Goal: Task Accomplishment & Management: Use online tool/utility

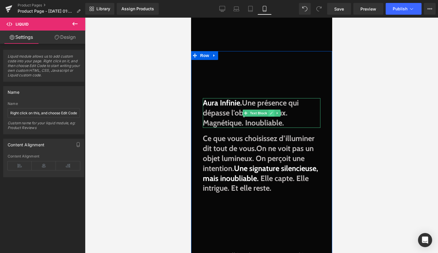
click at [269, 115] on link at bounding box center [271, 113] width 6 height 7
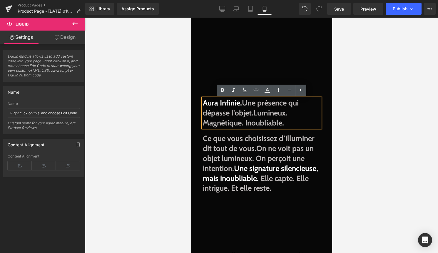
click at [268, 121] on span "Lumineux. Magnétique. Inoubliable." at bounding box center [244, 117] width 85 height 19
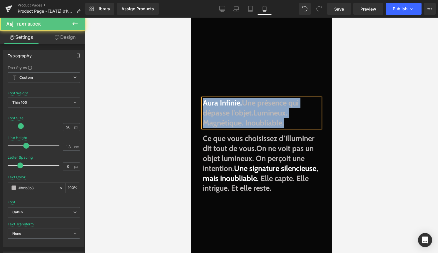
copy p "Aura Infinie. Une présence qui dépasse l'objet. Lumineux. Magnétique. Inoubliab…"
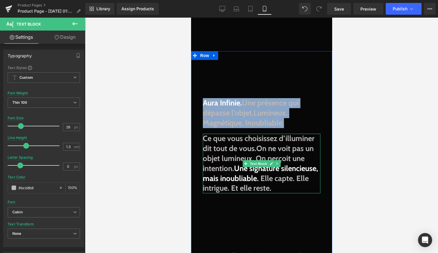
click at [267, 157] on span "On ne voit pas un objet lumineux. On perçoit une intention." at bounding box center [257, 158] width 111 height 29
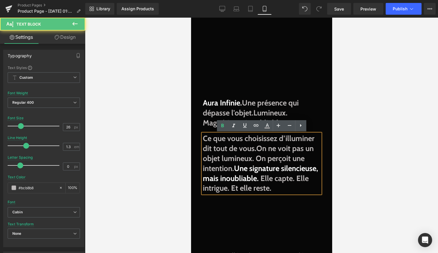
click at [296, 184] on span "Elle capte. Elle intrigue. Et elle reste." at bounding box center [255, 183] width 106 height 19
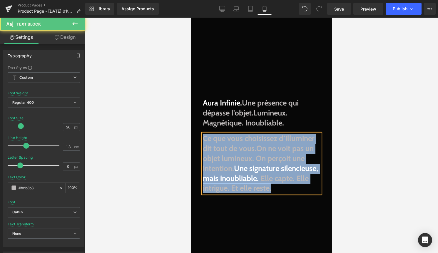
copy p "Ce que vous choisissez d’illuminer dit tout de vous. On ne voit pas un objet lu…"
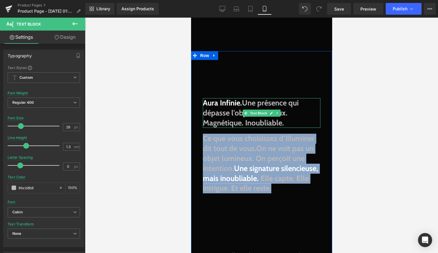
click at [279, 102] on span "Une présence qui dépasse l'objet." at bounding box center [250, 107] width 96 height 19
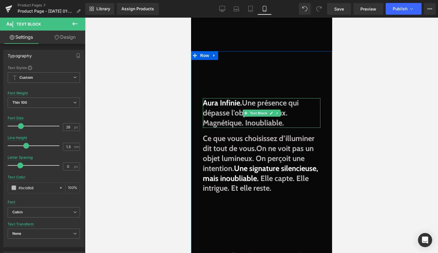
click at [232, 113] on span "Une présence qui dépasse l'objet." at bounding box center [250, 107] width 96 height 19
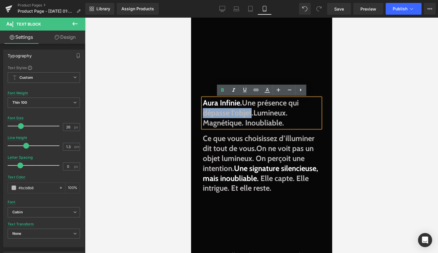
drag, startPoint x: 251, startPoint y: 113, endPoint x: 203, endPoint y: 113, distance: 47.6
click at [203, 113] on span "Une présence qui dépasse l'objet." at bounding box center [250, 107] width 96 height 19
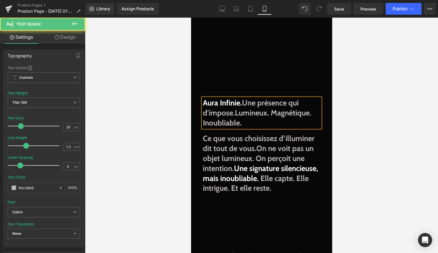
click at [206, 110] on span "Une présence qui d'impose." at bounding box center [250, 107] width 96 height 19
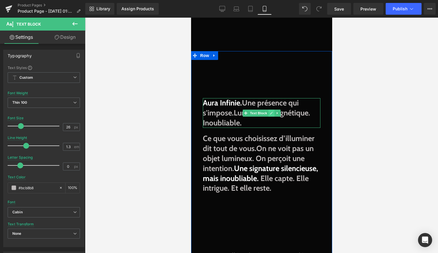
click at [270, 114] on icon at bounding box center [270, 113] width 3 height 3
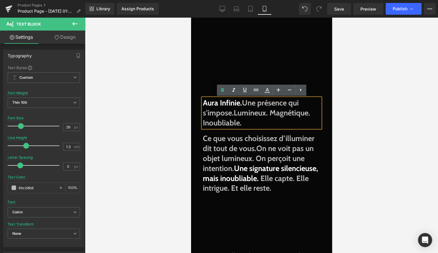
click at [267, 114] on span "Lumineux. Magnétique. Inoubliable." at bounding box center [255, 117] width 107 height 19
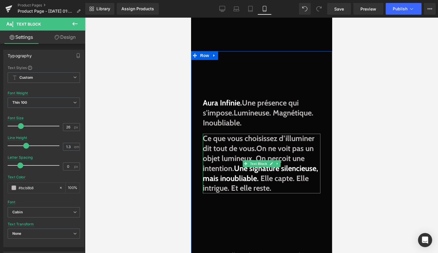
click at [248, 142] on span "Ce que vous choisissez d’illuminer dit tout de vous. On ne voit pas un objet lu…" at bounding box center [259, 158] width 115 height 49
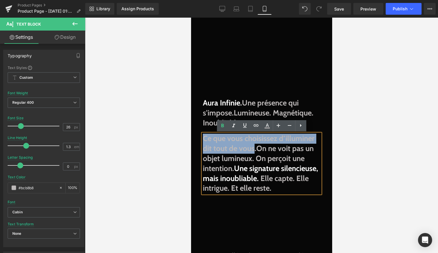
drag, startPoint x: 254, startPoint y: 150, endPoint x: 198, endPoint y: 141, distance: 56.2
click at [198, 141] on div "Aura Infinie. Une présence qui s'impose. Lumineuse. Magnétique. Inoubliable. Te…" at bounding box center [261, 170] width 141 height 238
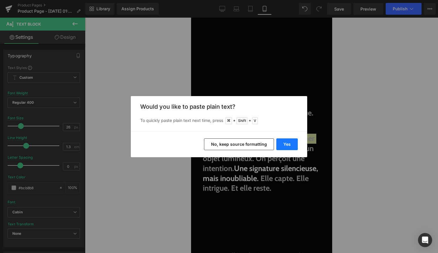
click at [280, 145] on button "Yes" at bounding box center [286, 144] width 21 height 12
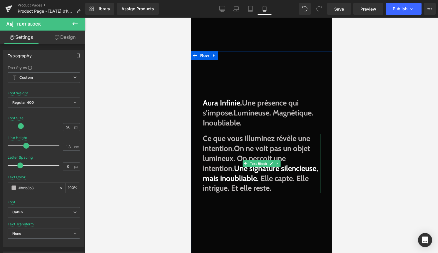
click at [234, 150] on span "Ce que vous illuminez révèle une intention. On ne voit pas un objet lumineux. O…" at bounding box center [259, 158] width 115 height 49
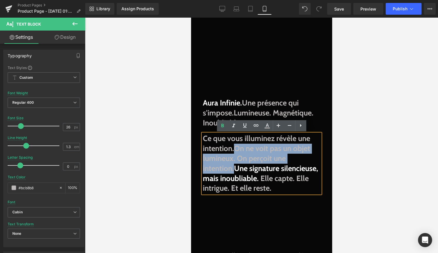
drag, startPoint x: 237, startPoint y: 147, endPoint x: 234, endPoint y: 167, distance: 20.2
click at [234, 167] on span "On ne voit pas un objet lumineux. On perçoit une intention." at bounding box center [255, 158] width 107 height 29
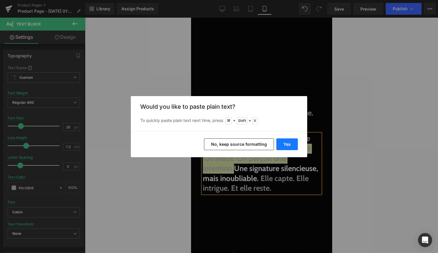
click at [282, 142] on button "Yes" at bounding box center [286, 144] width 21 height 12
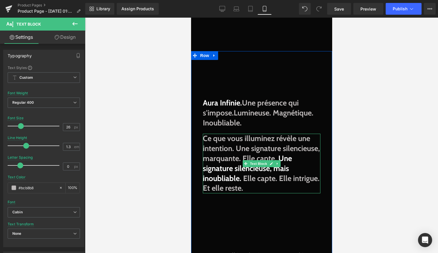
click at [276, 163] on span at bounding box center [277, 158] width 2 height 9
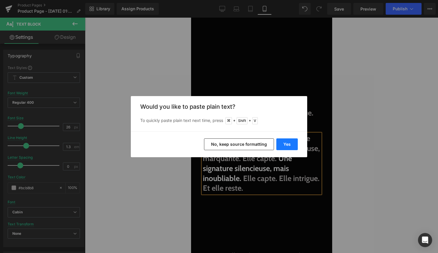
click at [289, 145] on button "Yes" at bounding box center [286, 144] width 21 height 12
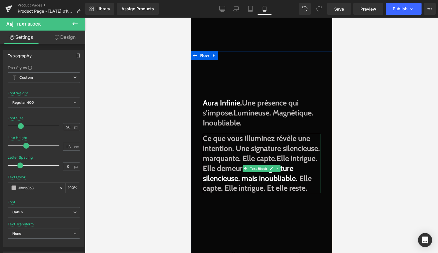
click at [233, 173] on span "Elle intrigue. Elle demeure." at bounding box center [259, 163] width 114 height 19
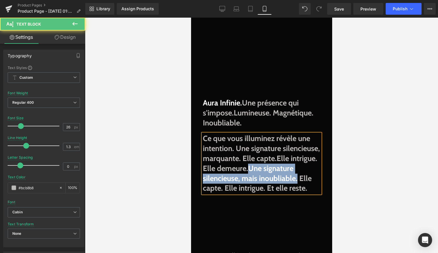
drag, startPoint x: 259, startPoint y: 191, endPoint x: 236, endPoint y: 179, distance: 26.1
click at [236, 179] on span "Ce que vous illuminez révèle une intention. Une signature silencieuse, marquant…" at bounding box center [260, 158] width 117 height 49
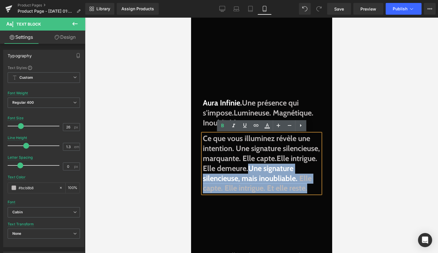
drag, startPoint x: 274, startPoint y: 198, endPoint x: 236, endPoint y: 180, distance: 42.3
click at [236, 180] on p "Ce que vous illuminez révèle une intention. Une signature silencieuse, marquant…" at bounding box center [261, 164] width 118 height 60
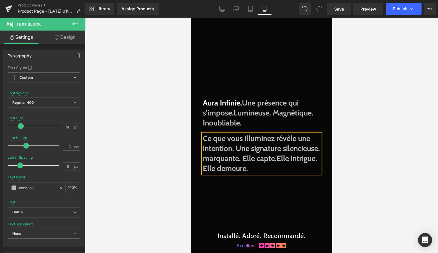
click at [278, 158] on span "Ce que vous illuminez révèle une intention. Une signature silencieuse, marquant…" at bounding box center [260, 153] width 117 height 39
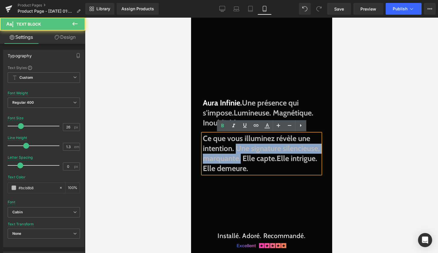
drag, startPoint x: 280, startPoint y: 159, endPoint x: 235, endPoint y: 149, distance: 45.7
click at [235, 149] on span "Ce que vous illuminez révèle une intention. Une signature silencieuse, marquant…" at bounding box center [260, 153] width 117 height 39
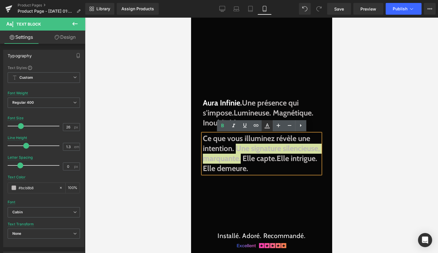
click at [269, 122] on icon at bounding box center [267, 125] width 7 height 7
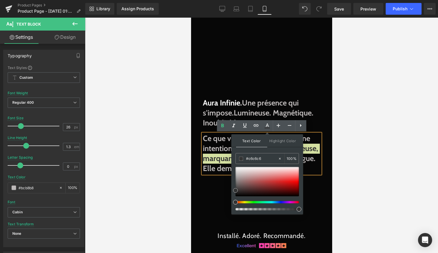
type input "#ffffff"
drag, startPoint x: 425, startPoint y: 207, endPoint x: 230, endPoint y: 157, distance: 201.6
click at [306, 147] on p "Ce que vous illuminez révèle une intention. Une signature silencieuse, marquant…" at bounding box center [261, 154] width 118 height 40
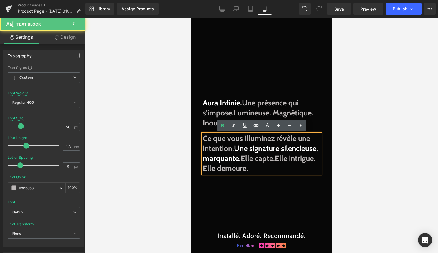
click at [304, 161] on p "Ce que vous illuminez révèle une intention. Une signature silencieuse, marquant…" at bounding box center [261, 154] width 118 height 40
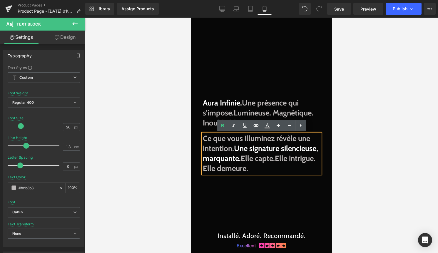
click at [297, 178] on div "Aura Infinie. Une présence qui s'impose. Lumineuse. Magnétique. Inoubliable. Te…" at bounding box center [261, 160] width 141 height 218
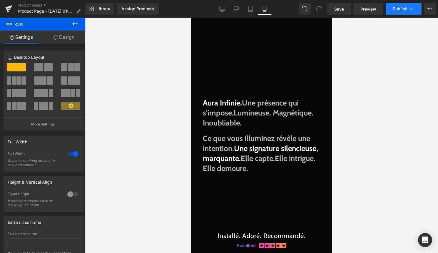
click at [399, 13] on button "Publish" at bounding box center [403, 9] width 36 height 12
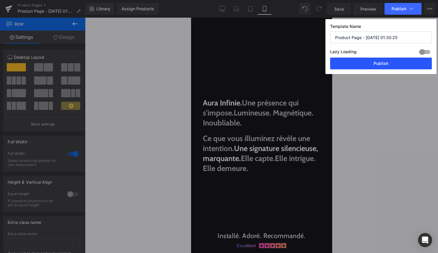
click at [390, 62] on button "Publish" at bounding box center [381, 64] width 102 height 12
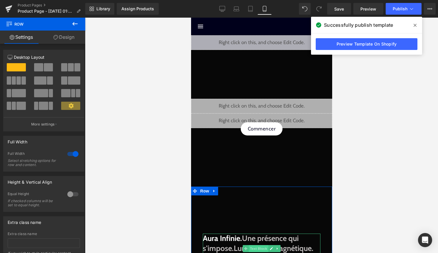
click at [254, 248] on span "Text Block" at bounding box center [257, 248] width 19 height 7
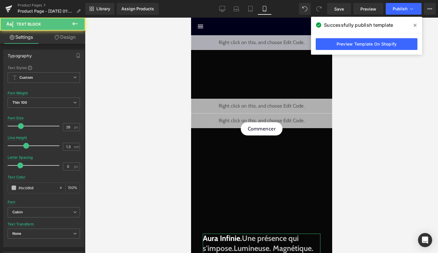
click at [70, 41] on link "Design" at bounding box center [65, 37] width 43 height 13
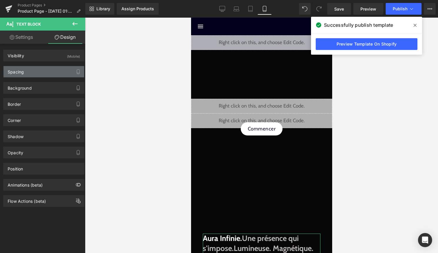
click at [54, 74] on div "Spacing" at bounding box center [44, 71] width 80 height 11
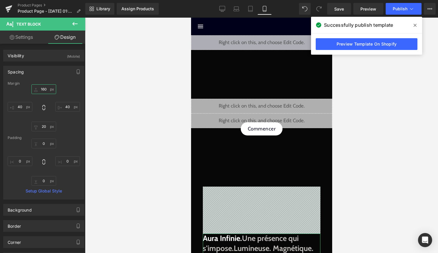
click at [46, 90] on input "160" at bounding box center [43, 89] width 25 height 10
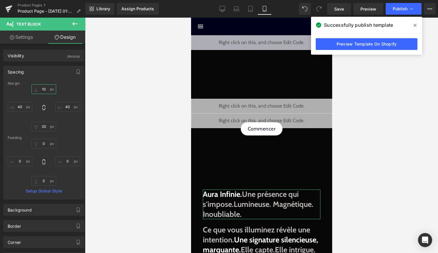
type input "1"
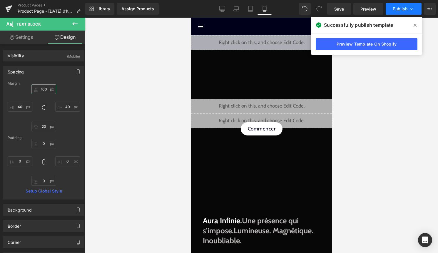
type input "100"
click at [402, 7] on span "Publish" at bounding box center [399, 8] width 15 height 5
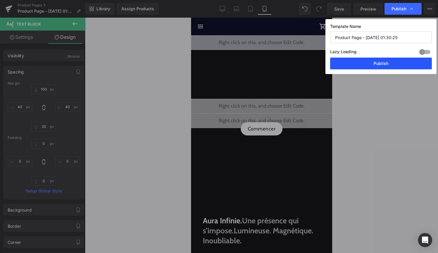
click at [392, 62] on button "Publish" at bounding box center [381, 64] width 102 height 12
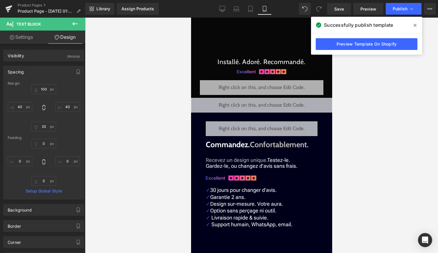
scroll to position [289, 0]
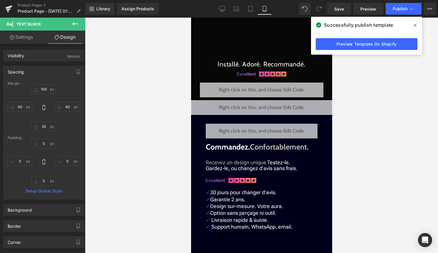
click at [79, 21] on button at bounding box center [75, 24] width 21 height 13
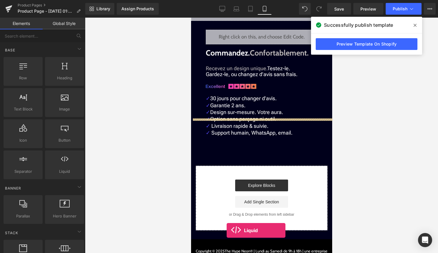
scroll to position [407, 0]
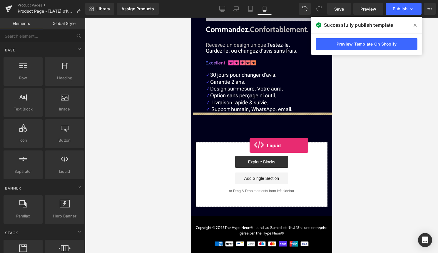
drag, startPoint x: 261, startPoint y: 175, endPoint x: 251, endPoint y: 140, distance: 36.9
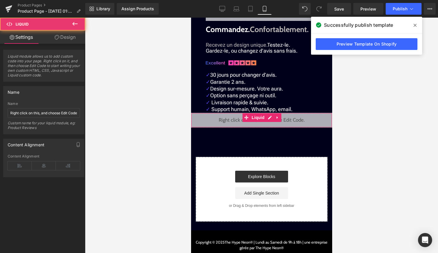
click at [270, 118] on div "Liquid" at bounding box center [261, 120] width 141 height 15
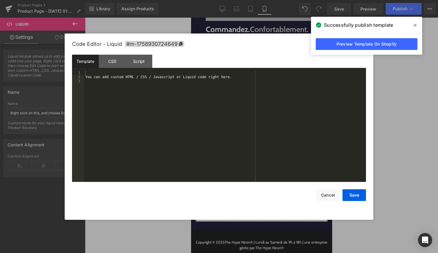
click at [241, 127] on div "You can add custom HTML / CSS / Javascript or Liquid code right here." at bounding box center [225, 130] width 282 height 119
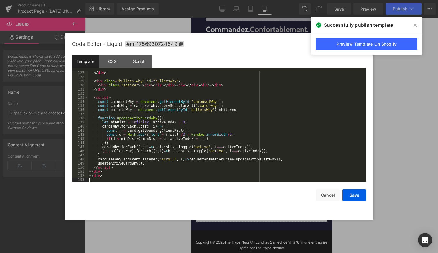
scroll to position [543, 0]
click at [356, 196] on button "Save" at bounding box center [354, 195] width 24 height 12
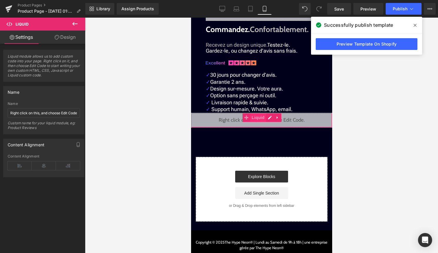
click at [262, 120] on span "Liquid" at bounding box center [258, 117] width 16 height 9
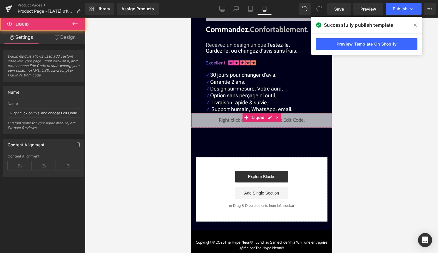
click at [74, 36] on link "Design" at bounding box center [65, 37] width 43 height 13
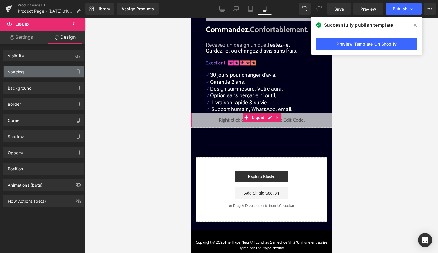
click at [63, 70] on div "Spacing" at bounding box center [44, 71] width 80 height 11
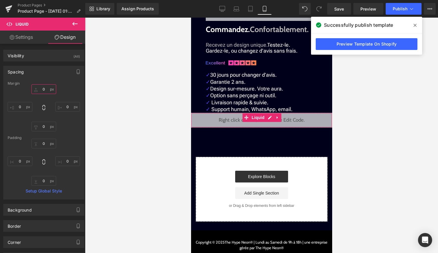
click at [48, 88] on input "0" at bounding box center [43, 89] width 25 height 10
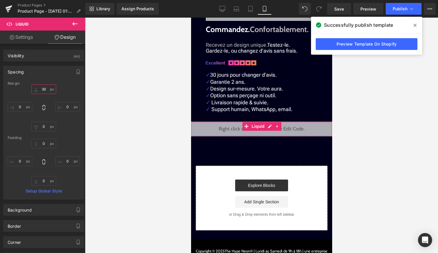
type input "3"
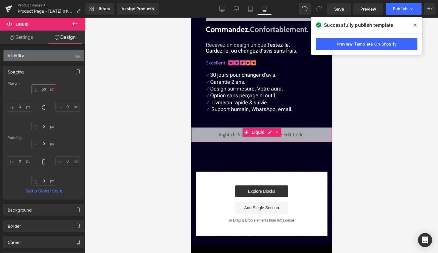
type input "50"
click at [76, 58] on div "(All)" at bounding box center [76, 55] width 6 height 10
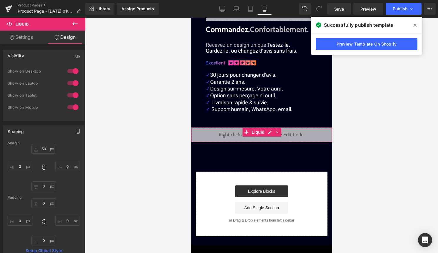
click at [74, 72] on div at bounding box center [73, 70] width 14 height 9
drag, startPoint x: 74, startPoint y: 81, endPoint x: 74, endPoint y: 86, distance: 4.7
click at [74, 82] on div at bounding box center [73, 82] width 14 height 9
click at [74, 92] on div at bounding box center [73, 94] width 14 height 9
click at [391, 16] on div "Library Assign Products Product Preview No product match your search. Please tr…" at bounding box center [261, 9] width 353 height 18
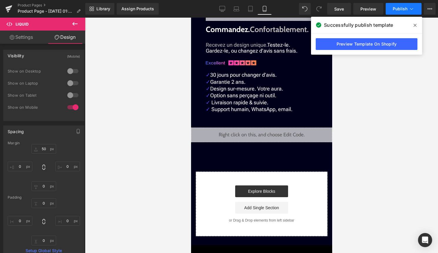
click at [395, 13] on button "Publish" at bounding box center [403, 9] width 36 height 12
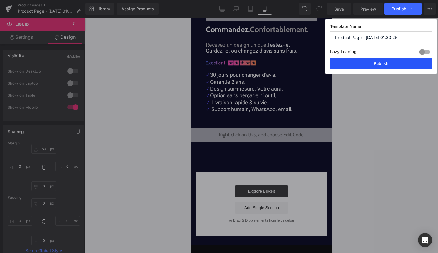
click at [383, 67] on button "Publish" at bounding box center [381, 64] width 102 height 12
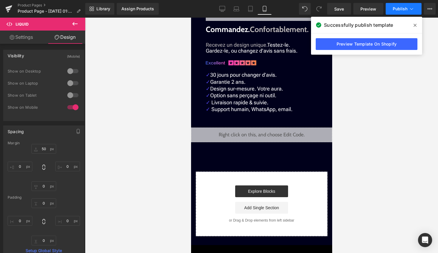
click at [413, 6] on icon at bounding box center [411, 9] width 6 height 6
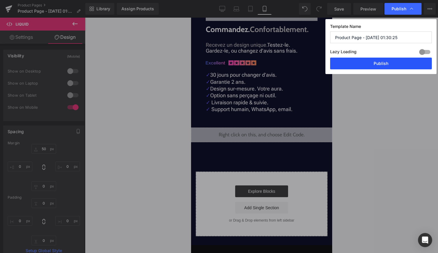
click at [405, 63] on button "Publish" at bounding box center [381, 64] width 102 height 12
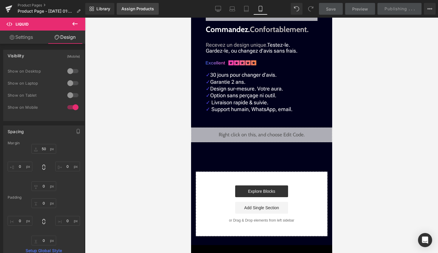
click at [142, 13] on link "Assign Products" at bounding box center [138, 9] width 42 height 12
click at [107, 9] on span "Library" at bounding box center [103, 8] width 14 height 5
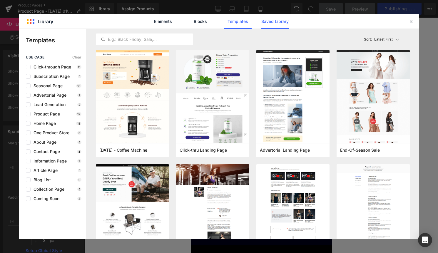
click at [282, 22] on link "Saved Library" at bounding box center [275, 21] width 28 height 15
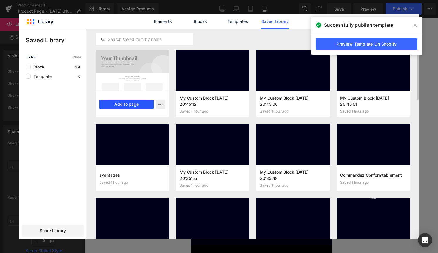
click at [149, 105] on button "Add to page" at bounding box center [126, 104] width 54 height 9
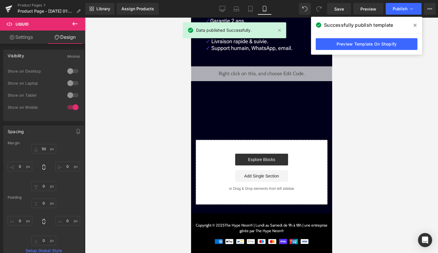
scroll to position [461, 0]
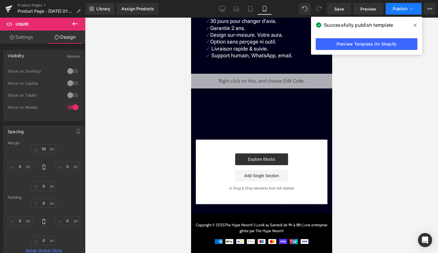
click at [405, 10] on span "Publish" at bounding box center [399, 8] width 15 height 5
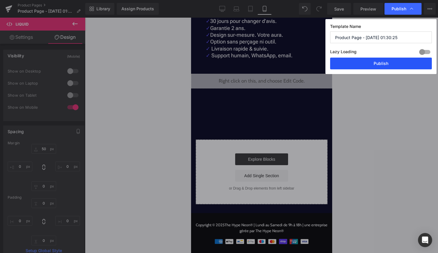
click at [383, 67] on button "Publish" at bounding box center [381, 64] width 102 height 12
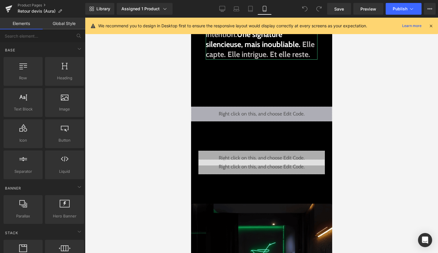
scroll to position [151, 0]
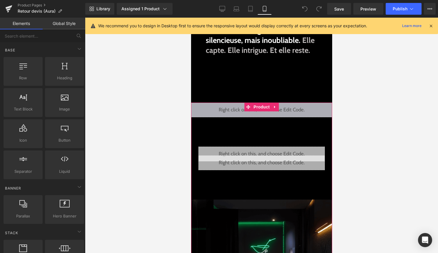
click at [271, 117] on div "Liquid" at bounding box center [261, 110] width 141 height 15
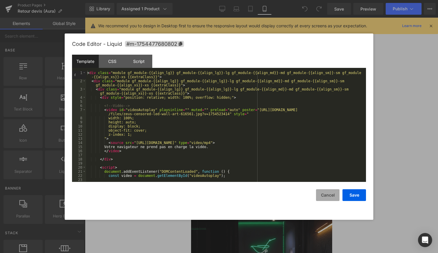
click at [324, 193] on button "Cancel" at bounding box center [328, 195] width 24 height 12
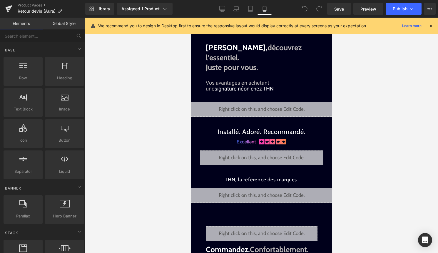
scroll to position [1109, 0]
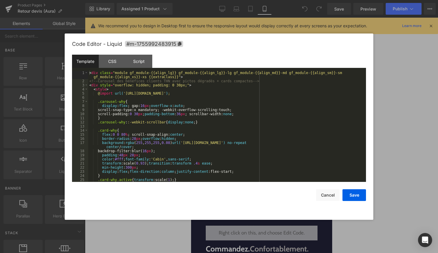
click at [267, 106] on div "Liquid" at bounding box center [261, 108] width 141 height 15
click at [294, 152] on div "< div class = "module gf_module-{{align_lg}} gf_module-{{align_lg}}-lg gf_modul…" at bounding box center [225, 132] width 275 height 123
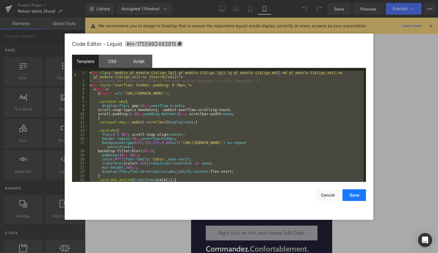
click at [355, 194] on button "Save" at bounding box center [354, 195] width 24 height 12
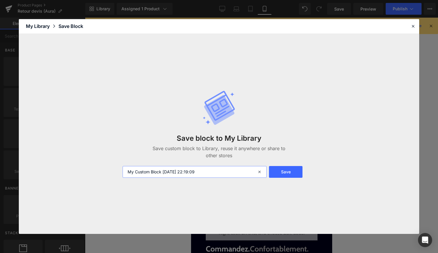
drag, startPoint x: 229, startPoint y: 173, endPoint x: 86, endPoint y: 182, distance: 142.7
click at [89, 181] on div "Save block to My Library Save custom block to Library, reuse it anywhere or sha…" at bounding box center [219, 134] width 400 height 200
type input "vos avantages THN"
click at [283, 172] on button "Save" at bounding box center [285, 172] width 33 height 12
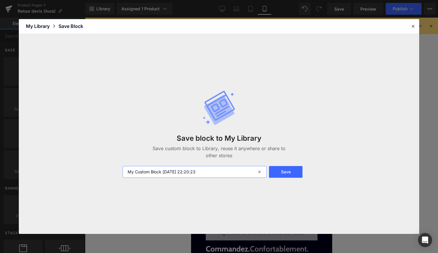
click at [204, 174] on input "My Custom Block 2025-09-03 22:20:23" at bounding box center [194, 172] width 144 height 12
type input "title"
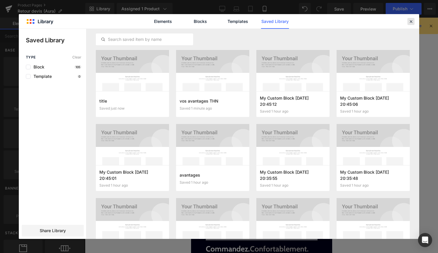
click at [408, 22] on icon at bounding box center [410, 21] width 5 height 5
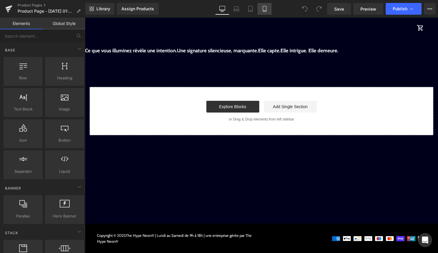
click at [271, 4] on link "Mobile" at bounding box center [264, 9] width 14 height 12
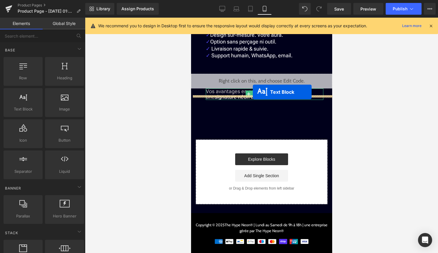
scroll to position [454, 0]
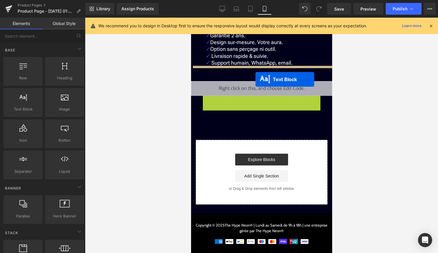
drag, startPoint x: 252, startPoint y: 94, endPoint x: 255, endPoint y: 79, distance: 15.0
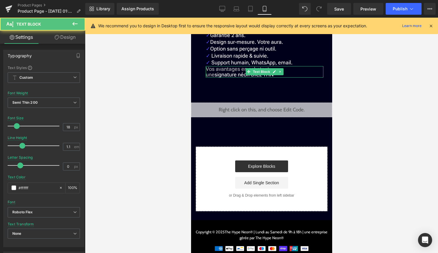
scroll to position [461, 0]
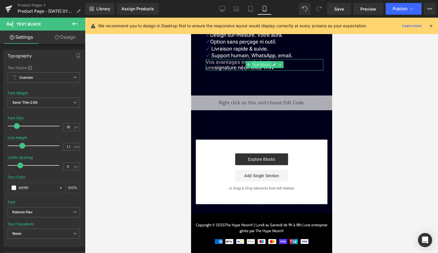
click at [259, 65] on span "Text Block" at bounding box center [260, 64] width 19 height 7
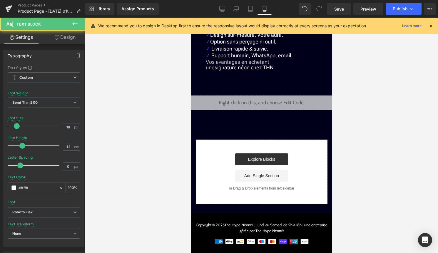
click at [81, 34] on link "Design" at bounding box center [65, 37] width 43 height 13
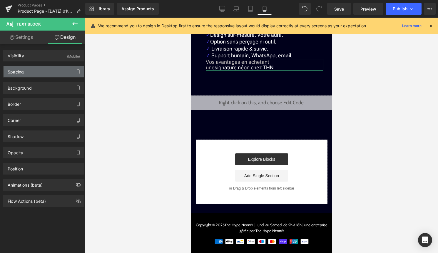
click at [59, 73] on div "Spacing" at bounding box center [44, 71] width 80 height 11
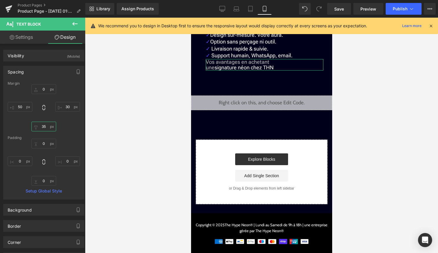
click at [44, 127] on input "35" at bounding box center [43, 127] width 25 height 10
click at [45, 90] on input "0" at bounding box center [43, 89] width 25 height 10
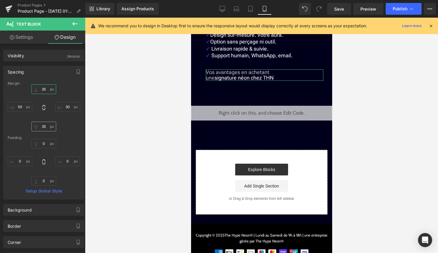
type input "35"
click at [44, 127] on input "35" at bounding box center [43, 127] width 25 height 10
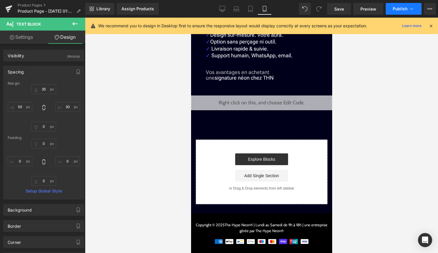
click at [412, 9] on icon at bounding box center [411, 9] width 6 height 6
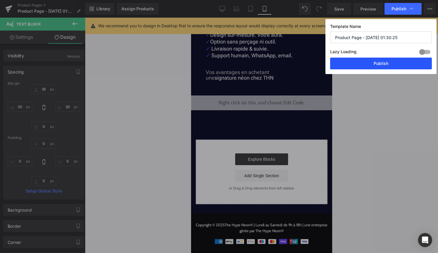
click at [402, 63] on button "Publish" at bounding box center [381, 64] width 102 height 12
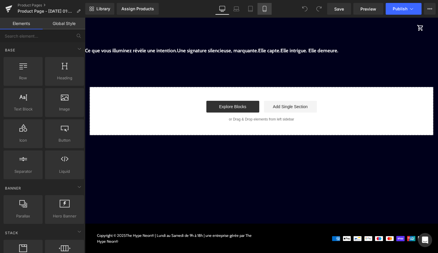
click at [266, 12] on link "Mobile" at bounding box center [264, 9] width 14 height 12
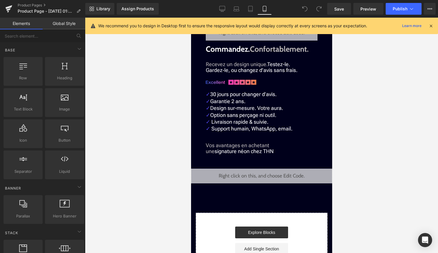
scroll to position [386, 0]
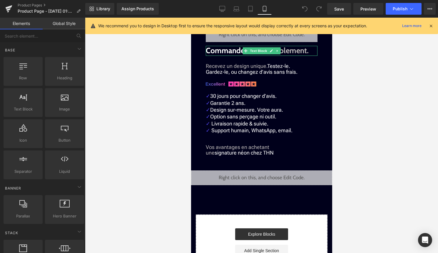
click at [239, 53] on strong "Commandez. Confortablement." at bounding box center [256, 50] width 103 height 9
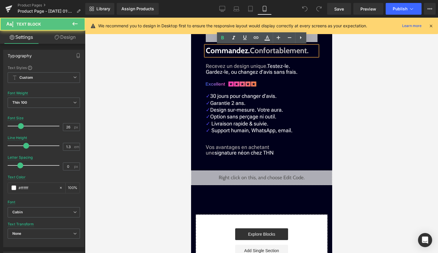
click at [353, 97] on div at bounding box center [261, 135] width 353 height 235
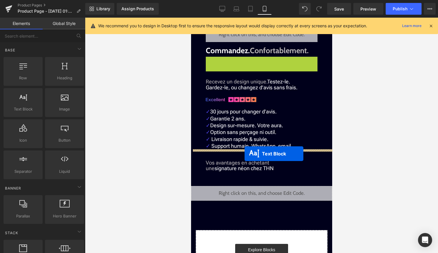
drag, startPoint x: 251, startPoint y: 63, endPoint x: 244, endPoint y: 153, distance: 91.1
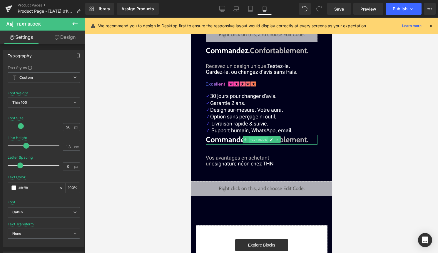
click at [254, 142] on span "Text Block" at bounding box center [257, 139] width 19 height 7
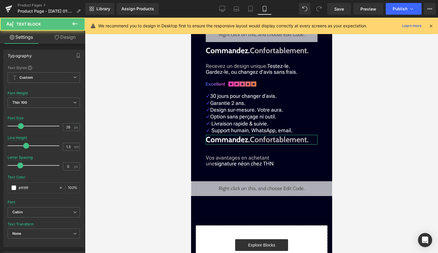
click at [72, 41] on link "Design" at bounding box center [65, 37] width 43 height 13
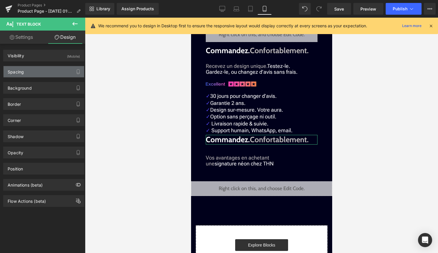
click at [49, 74] on div "Spacing" at bounding box center [44, 71] width 80 height 11
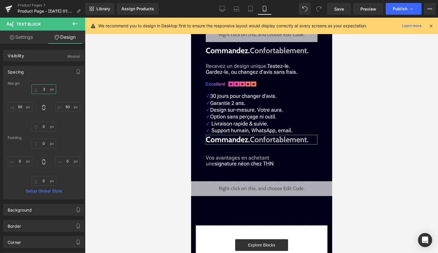
click at [44, 88] on input "3" at bounding box center [43, 89] width 25 height 10
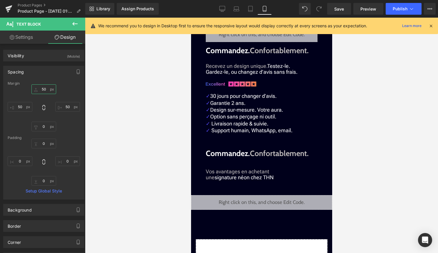
type input "50"
click at [401, 10] on span "Publish" at bounding box center [399, 8] width 15 height 5
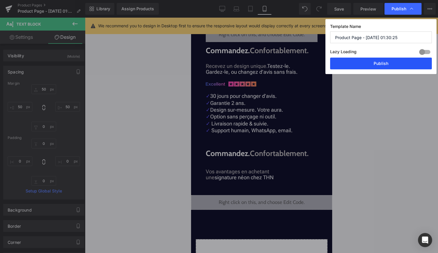
click at [391, 64] on button "Publish" at bounding box center [381, 64] width 102 height 12
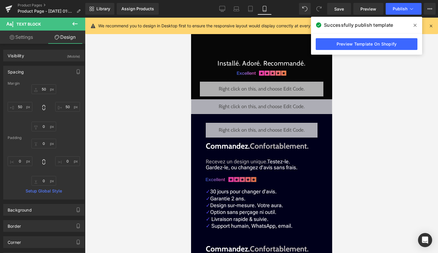
scroll to position [0, 0]
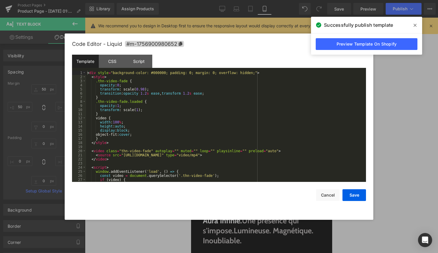
click at [269, 105] on div "Liquid" at bounding box center [261, 106] width 141 height 15
click at [241, 127] on div "< div style = "background-color: #000000; padding: 0; margin: 0; overflow: hidd…" at bounding box center [224, 130] width 277 height 119
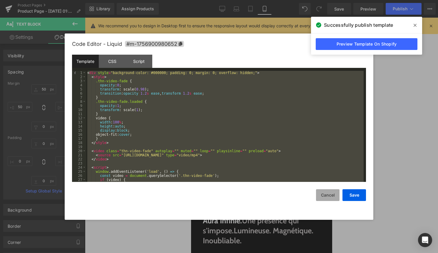
click at [330, 194] on button "Cancel" at bounding box center [328, 195] width 24 height 12
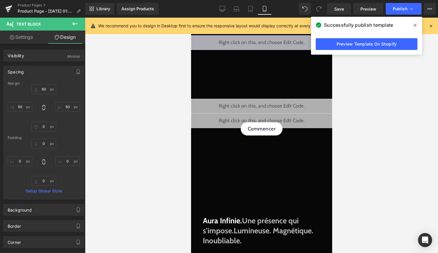
click at [414, 24] on icon at bounding box center [414, 25] width 3 height 5
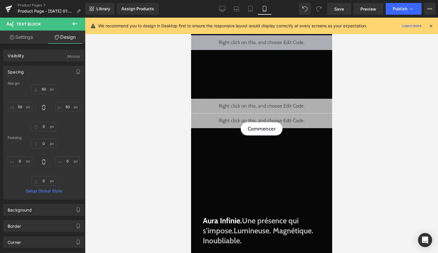
click at [433, 24] on div "We recommend you to design in Desktop first to ensure the responsive layout wou…" at bounding box center [261, 26] width 353 height 16
click at [433, 24] on icon at bounding box center [430, 25] width 5 height 5
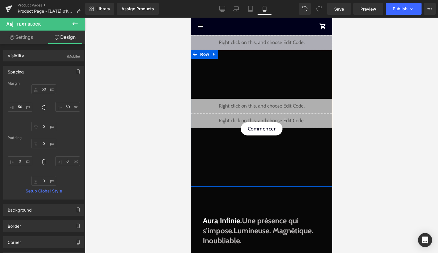
click at [268, 103] on div "Liquid" at bounding box center [261, 106] width 141 height 15
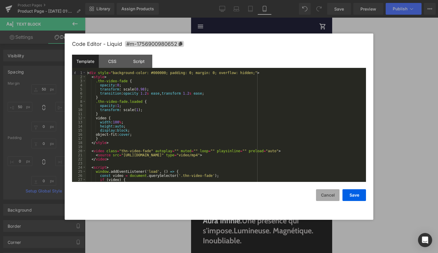
click at [323, 195] on button "Cancel" at bounding box center [328, 195] width 24 height 12
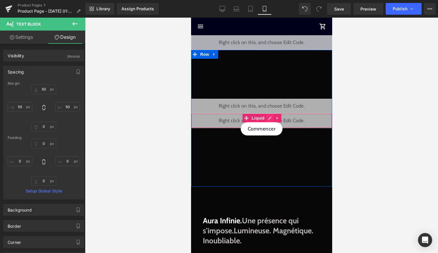
click at [269, 120] on div "Liquid" at bounding box center [261, 120] width 141 height 15
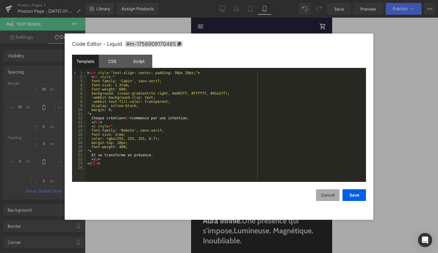
click at [321, 195] on button "Cancel" at bounding box center [328, 195] width 24 height 12
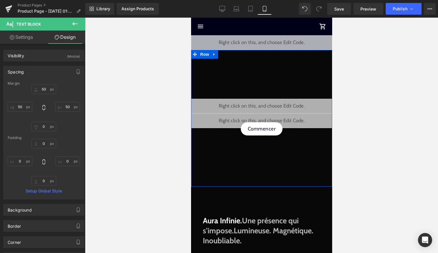
click at [270, 104] on div "Liquid" at bounding box center [261, 106] width 141 height 15
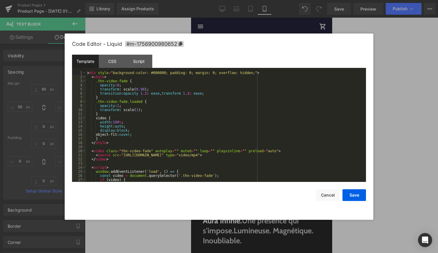
click at [244, 144] on div "< div style = "background-color: #000000; padding: 0; margin: 0; overflow: hidd…" at bounding box center [224, 130] width 277 height 119
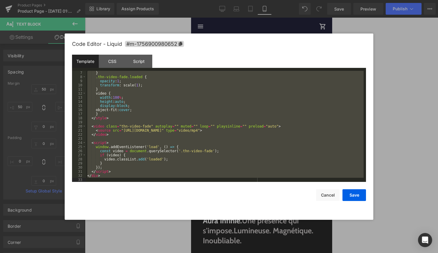
scroll to position [103, 0]
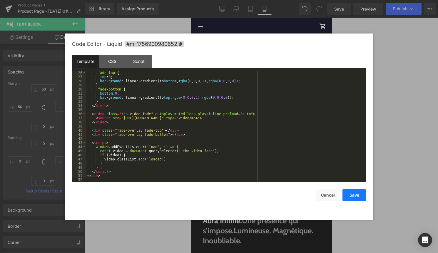
click at [357, 196] on button "Save" at bounding box center [354, 195] width 24 height 12
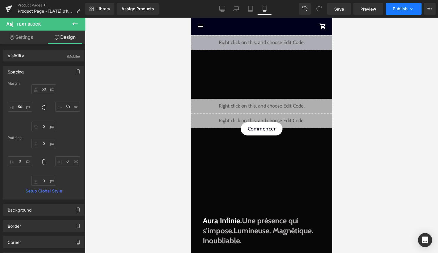
click at [399, 8] on span "Publish" at bounding box center [399, 8] width 15 height 5
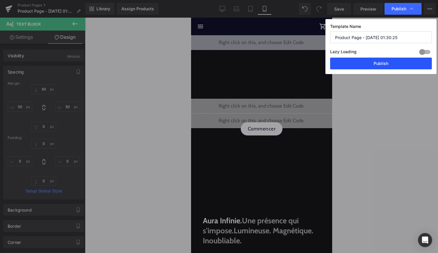
click at [388, 61] on button "Publish" at bounding box center [381, 64] width 102 height 12
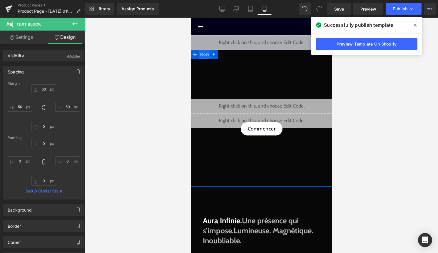
click at [207, 54] on span "Row" at bounding box center [204, 54] width 12 height 9
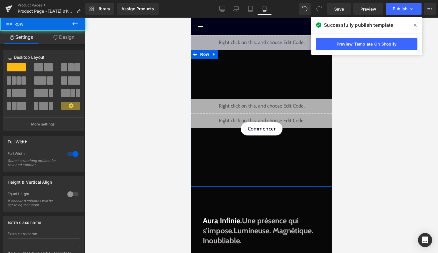
click at [62, 35] on link "Design" at bounding box center [64, 37] width 43 height 13
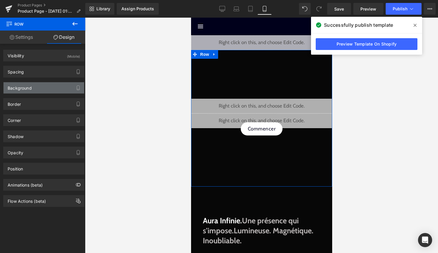
click at [41, 85] on div "Background" at bounding box center [44, 87] width 80 height 11
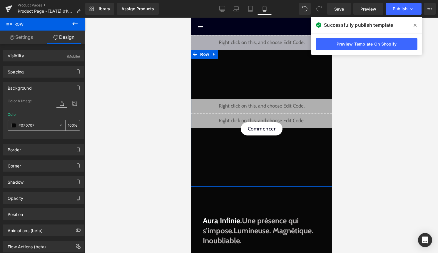
click at [16, 125] on span at bounding box center [13, 125] width 5 height 5
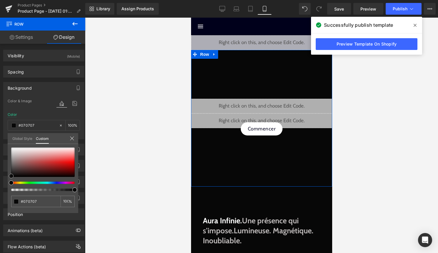
type input "#080606"
type input "#0a0505"
type input "#090000"
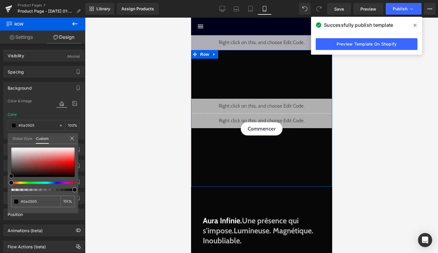
type input "#090000"
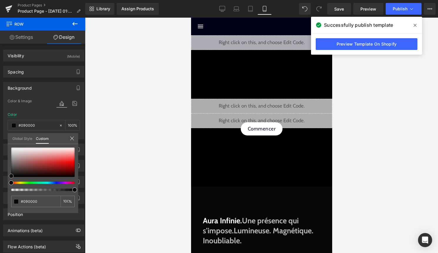
type input "#000000"
drag, startPoint x: 13, startPoint y: 175, endPoint x: 124, endPoint y: 197, distance: 113.4
click at [124, 197] on div "Row You are previewing how the will restyle your page. You can not edit Element…" at bounding box center [219, 131] width 438 height 263
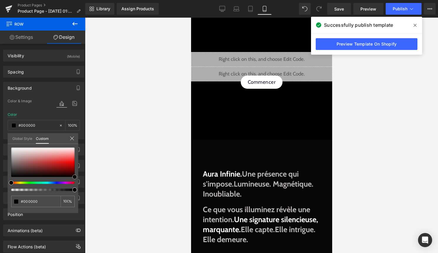
scroll to position [48, 0]
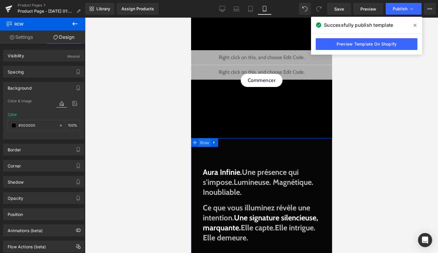
click at [206, 143] on span "Row" at bounding box center [204, 142] width 12 height 9
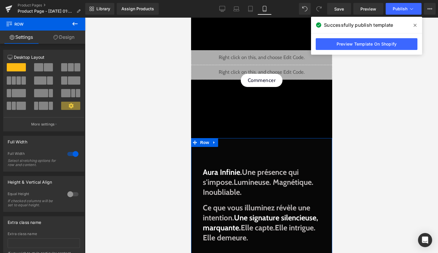
click at [69, 36] on link "Design" at bounding box center [64, 37] width 43 height 13
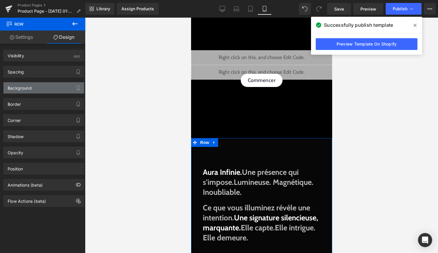
click at [57, 86] on div "Background" at bounding box center [44, 87] width 80 height 11
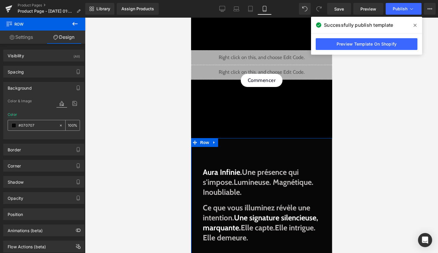
click at [13, 125] on span at bounding box center [13, 125] width 5 height 5
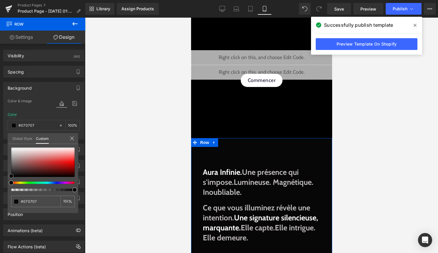
type input "#120101"
type input "#130101"
type input "#140000"
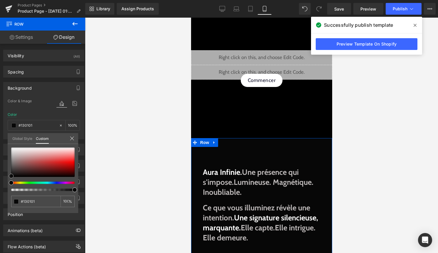
type input "#140000"
type input "#0f0000"
type input "#050000"
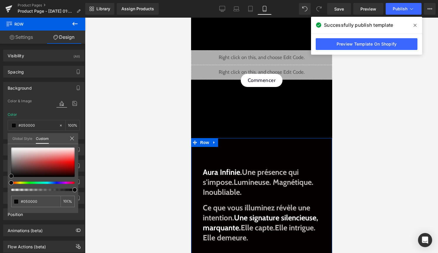
type input "#000000"
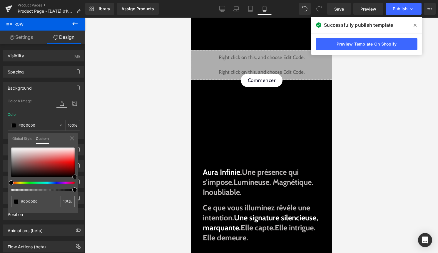
drag, startPoint x: 63, startPoint y: 176, endPoint x: 100, endPoint y: 194, distance: 42.3
click at [100, 194] on div "Row You are previewing how the will restyle your page. You can not edit Element…" at bounding box center [219, 131] width 438 height 263
click at [405, 9] on span "Publish" at bounding box center [399, 8] width 15 height 5
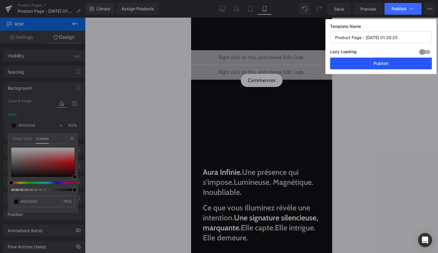
click at [402, 63] on button "Publish" at bounding box center [381, 64] width 102 height 12
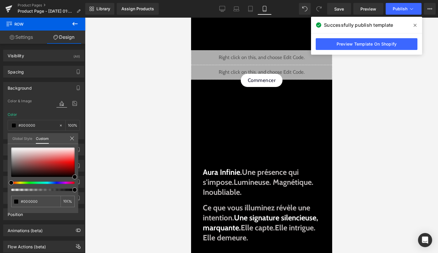
scroll to position [0, 0]
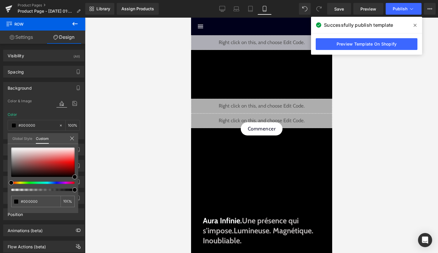
click at [415, 26] on icon at bounding box center [414, 25] width 3 height 5
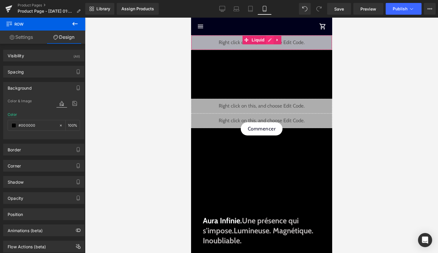
click at [268, 43] on div "Liquid" at bounding box center [261, 42] width 141 height 15
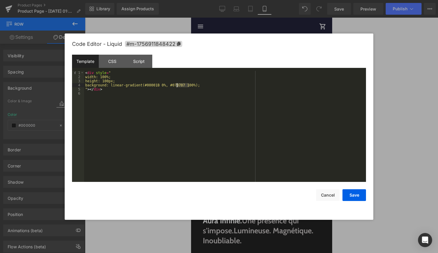
drag, startPoint x: 189, startPoint y: 85, endPoint x: 177, endPoint y: 85, distance: 11.8
click at [177, 85] on div "< div style = " width: 100%; height: 100px; background: linear-gradient(#00001B…" at bounding box center [225, 130] width 282 height 119
click at [353, 190] on button "Save" at bounding box center [354, 195] width 24 height 12
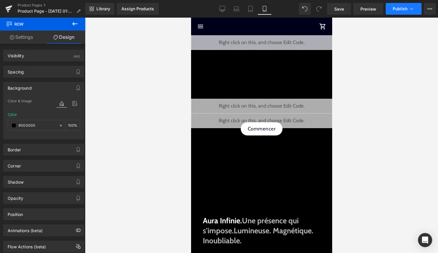
click at [399, 10] on span "Publish" at bounding box center [399, 8] width 15 height 5
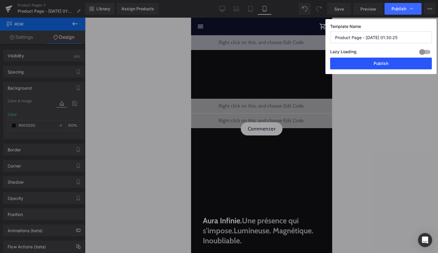
click at [394, 66] on button "Publish" at bounding box center [381, 64] width 102 height 12
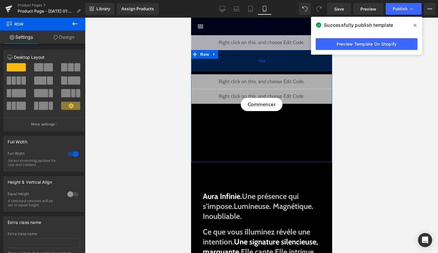
drag, startPoint x: 285, startPoint y: 85, endPoint x: 286, endPoint y: 61, distance: 24.1
click at [286, 61] on div "73px" at bounding box center [261, 60] width 141 height 21
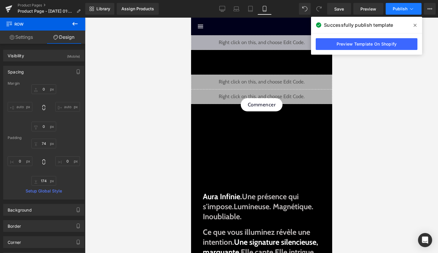
click at [397, 9] on span "Publish" at bounding box center [399, 8] width 15 height 5
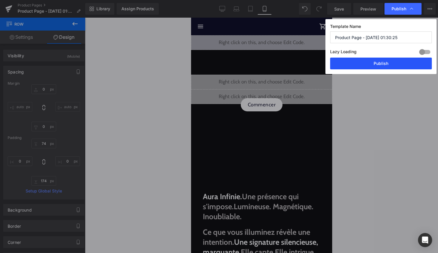
click at [390, 58] on button "Publish" at bounding box center [381, 64] width 102 height 12
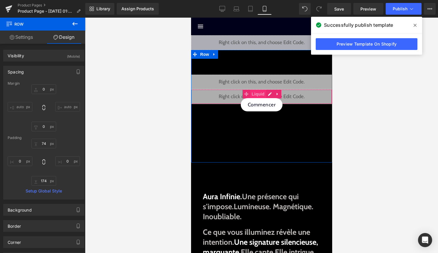
click at [258, 93] on span "Liquid" at bounding box center [258, 94] width 16 height 9
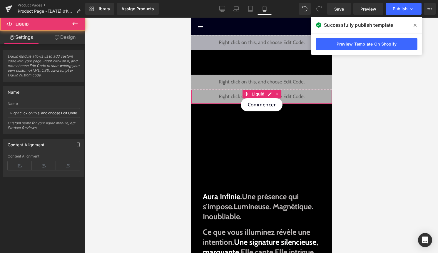
click at [73, 37] on link "Design" at bounding box center [65, 37] width 43 height 13
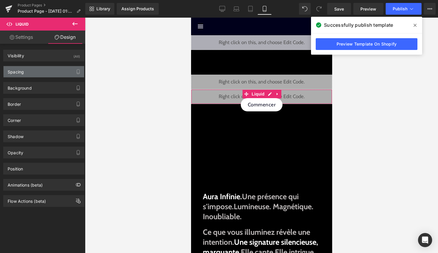
click at [51, 70] on div "Spacing" at bounding box center [44, 71] width 80 height 11
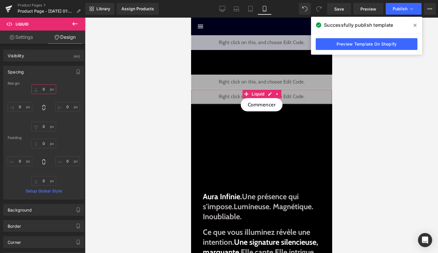
click at [44, 89] on input "0" at bounding box center [43, 89] width 25 height 10
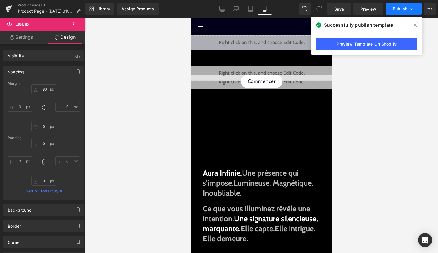
click at [399, 4] on button "Publish" at bounding box center [403, 9] width 36 height 12
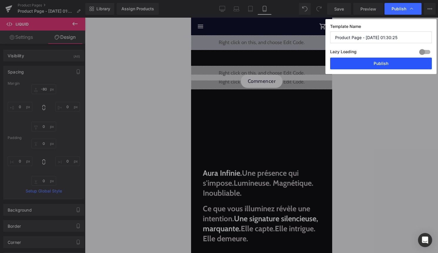
click at [398, 64] on button "Publish" at bounding box center [381, 64] width 102 height 12
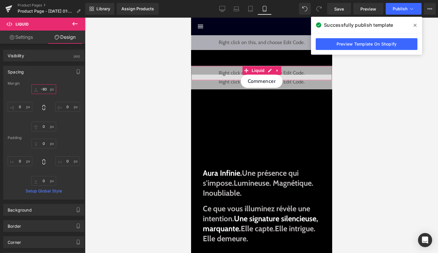
click at [45, 87] on input "-80" at bounding box center [43, 89] width 25 height 10
click at [44, 90] on input "-80" at bounding box center [43, 89] width 25 height 10
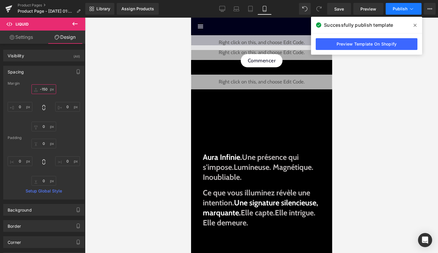
type input "-150"
click at [409, 11] on icon at bounding box center [411, 9] width 6 height 6
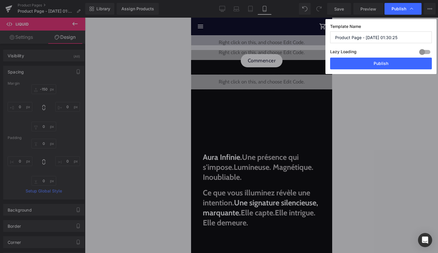
click at [395, 71] on div "Template Name Product Page - Sep 3, 01:30:25 Lazy Loading Build Upgrade plan to…" at bounding box center [380, 46] width 111 height 55
click at [399, 67] on button "Publish" at bounding box center [381, 64] width 102 height 12
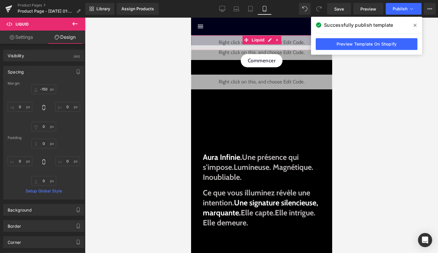
click at [272, 41] on link at bounding box center [270, 40] width 8 height 9
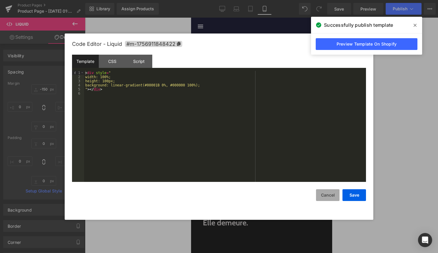
click at [321, 196] on button "Cancel" at bounding box center [328, 195] width 24 height 12
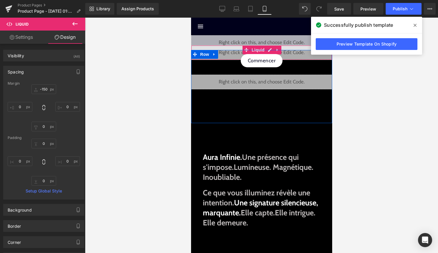
click at [284, 47] on div "Liquid" at bounding box center [261, 52] width 141 height 15
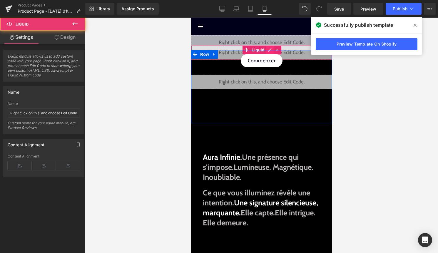
click at [271, 47] on div "Liquid" at bounding box center [261, 52] width 141 height 15
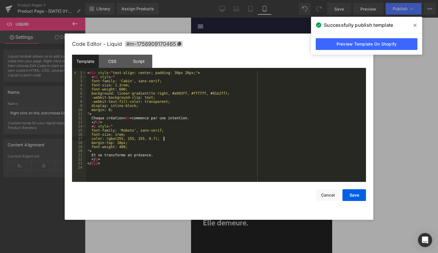
click at [216, 138] on div "< div style = "text-align: center; padding: 30px 20px;" > < h2 style = " font-f…" at bounding box center [226, 130] width 280 height 119
click at [328, 199] on button "Cancel" at bounding box center [328, 195] width 24 height 12
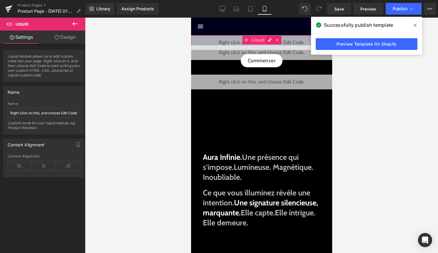
click at [265, 38] on span "Liquid" at bounding box center [258, 40] width 16 height 9
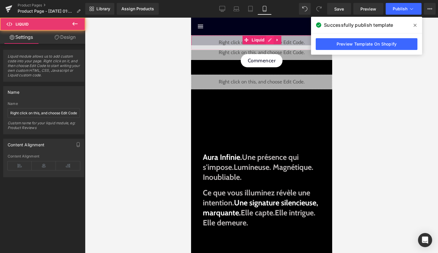
click at [267, 39] on div "Liquid" at bounding box center [261, 42] width 141 height 15
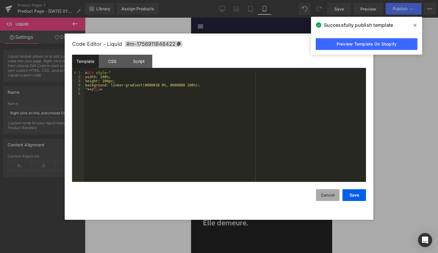
click at [332, 195] on button "Cancel" at bounding box center [328, 195] width 24 height 12
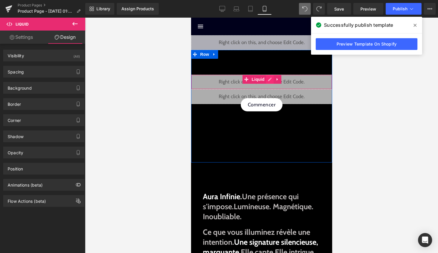
click at [270, 80] on div "Liquid" at bounding box center [261, 82] width 141 height 15
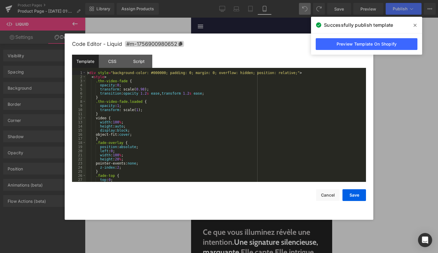
click at [218, 116] on div "< div style = "background-color: #000000; padding: 0; margin: 0; overflow: hidd…" at bounding box center [224, 130] width 277 height 119
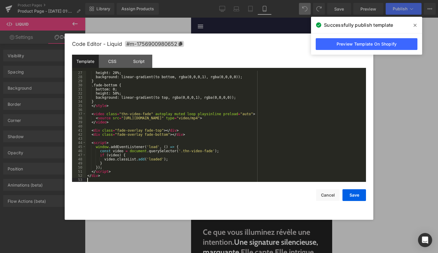
scroll to position [107, 0]
click at [347, 193] on button "Save" at bounding box center [354, 195] width 24 height 12
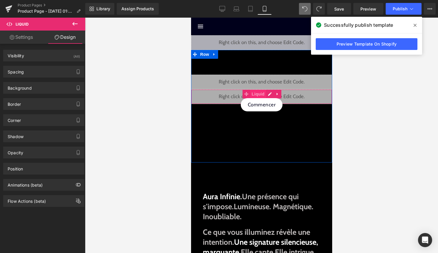
click at [262, 93] on span "Liquid" at bounding box center [258, 94] width 16 height 9
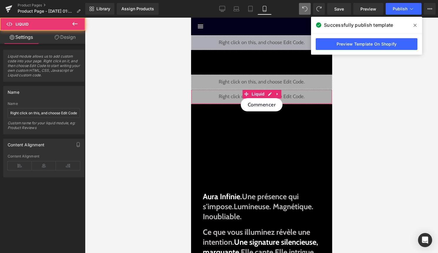
click at [73, 36] on link "Design" at bounding box center [65, 37] width 43 height 13
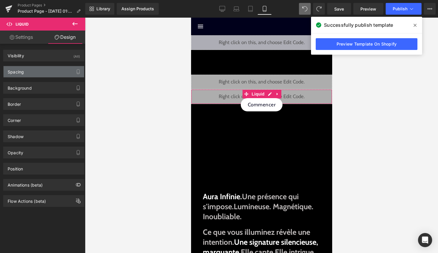
click at [51, 70] on div "Spacing" at bounding box center [44, 71] width 80 height 11
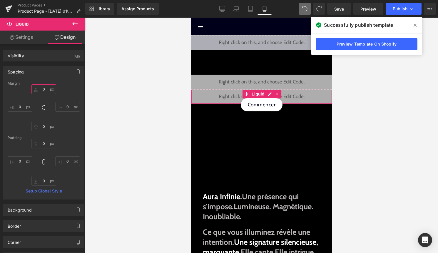
click at [43, 89] on input "0" at bounding box center [43, 89] width 25 height 10
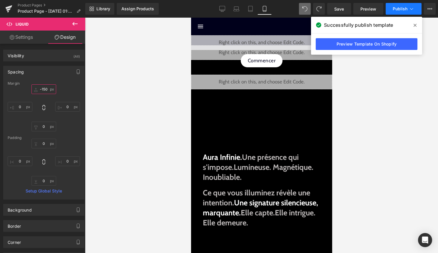
type input "-150"
click at [392, 6] on button "Publish" at bounding box center [403, 9] width 36 height 12
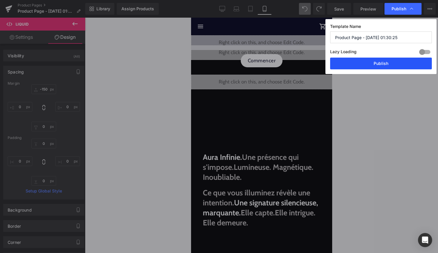
click at [387, 62] on button "Publish" at bounding box center [381, 64] width 102 height 12
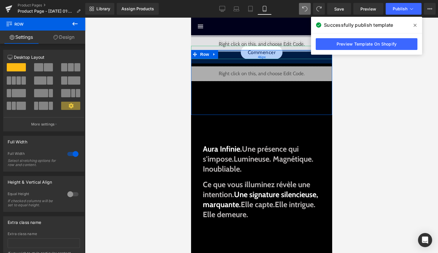
drag, startPoint x: 297, startPoint y: 66, endPoint x: 298, endPoint y: 58, distance: 8.2
click at [298, 58] on div "46px" at bounding box center [261, 57] width 141 height 14
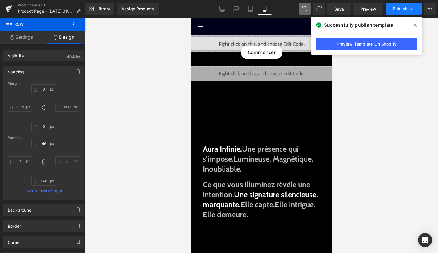
click at [407, 7] on button "Publish" at bounding box center [403, 9] width 36 height 12
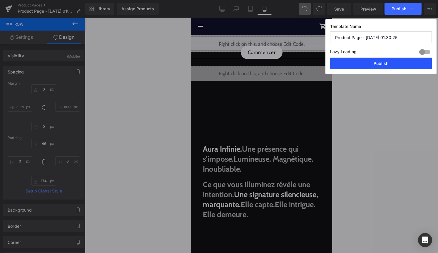
click at [391, 64] on button "Publish" at bounding box center [381, 64] width 102 height 12
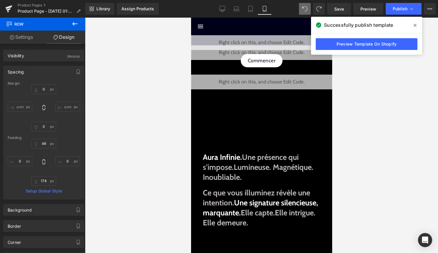
type input "0"
type input "74"
type input "0"
type input "174"
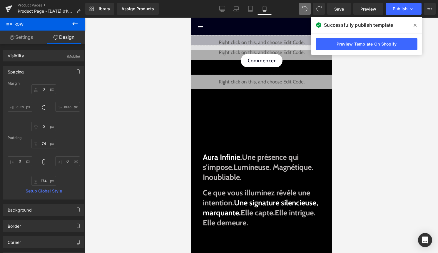
type input "0"
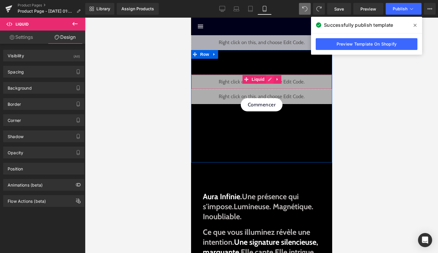
click at [268, 79] on div "Liquid" at bounding box center [261, 82] width 141 height 15
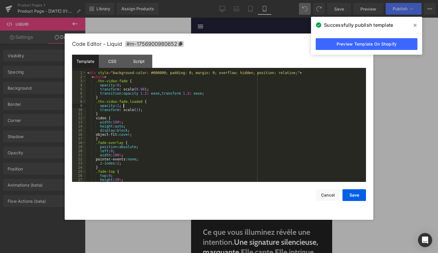
click at [245, 104] on div "< div style = "background-color: #000000; padding: 0; margin: 0; overflow: hidd…" at bounding box center [224, 130] width 277 height 119
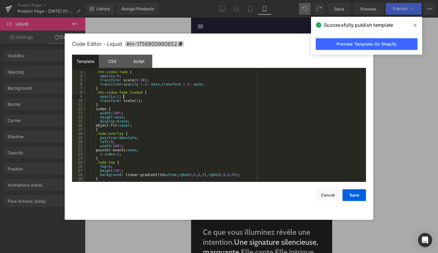
scroll to position [0, 0]
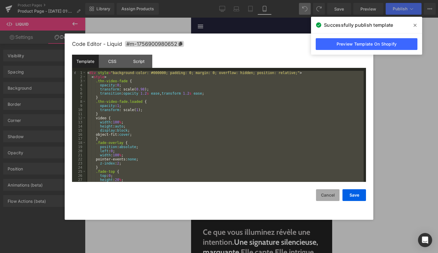
click at [328, 196] on button "Cancel" at bounding box center [328, 195] width 24 height 12
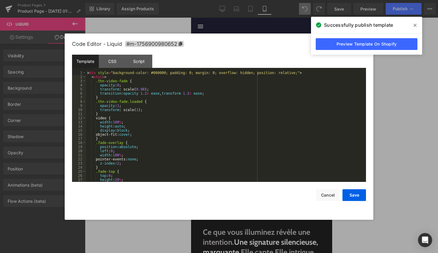
click at [268, 80] on div "Liquid" at bounding box center [261, 82] width 141 height 15
click at [207, 123] on div "< div style = "background-color: #000000; padding: 0; margin: 0; overflow: hidd…" at bounding box center [224, 130] width 277 height 119
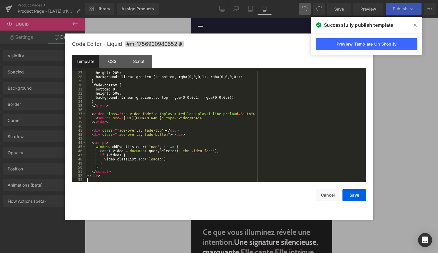
scroll to position [107, 0]
click at [358, 201] on button "Save" at bounding box center [354, 195] width 24 height 12
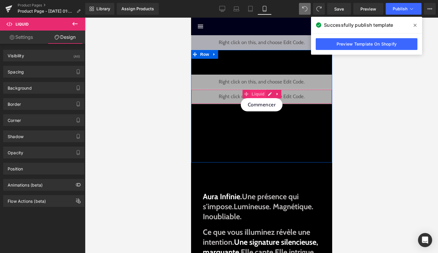
click at [258, 92] on span "Liquid" at bounding box center [258, 94] width 16 height 9
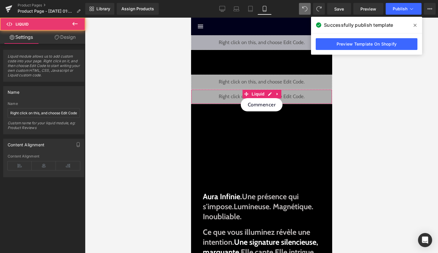
click at [63, 36] on link "Design" at bounding box center [65, 37] width 43 height 13
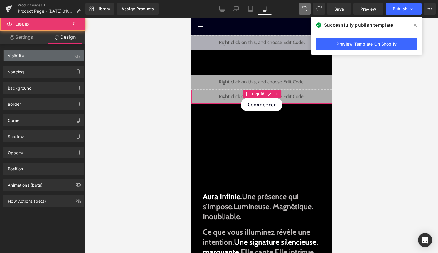
type input "0"
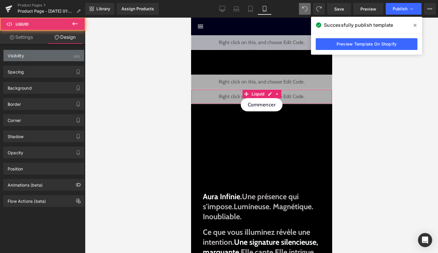
type input "0"
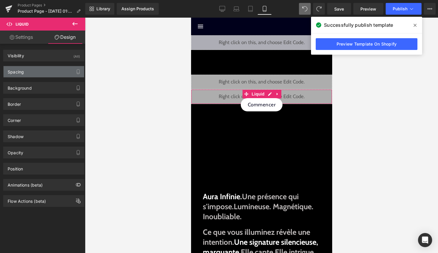
click at [51, 71] on div "Spacing" at bounding box center [44, 71] width 80 height 11
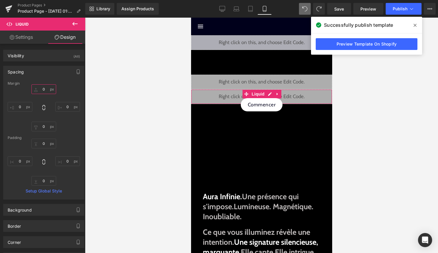
click at [46, 90] on input "0" at bounding box center [43, 89] width 25 height 10
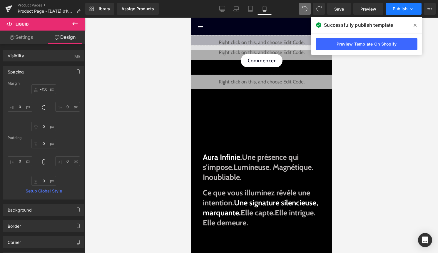
click at [405, 8] on span "Publish" at bounding box center [399, 8] width 15 height 5
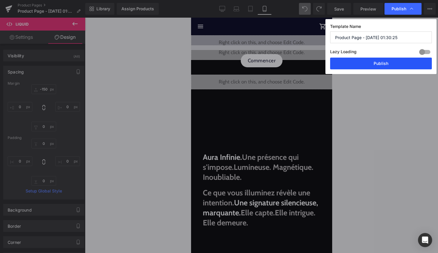
click at [388, 61] on button "Publish" at bounding box center [381, 64] width 102 height 12
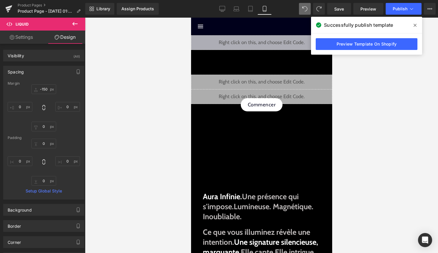
type input "0"
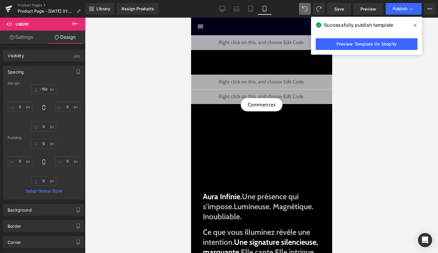
type input "0"
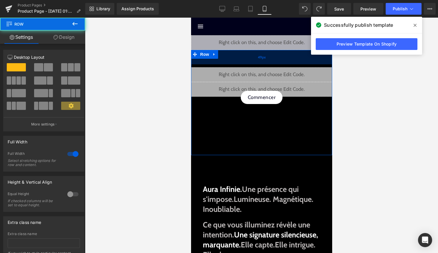
drag, startPoint x: 261, startPoint y: 61, endPoint x: 261, endPoint y: 53, distance: 7.3
click at [261, 53] on div "49px" at bounding box center [261, 57] width 141 height 14
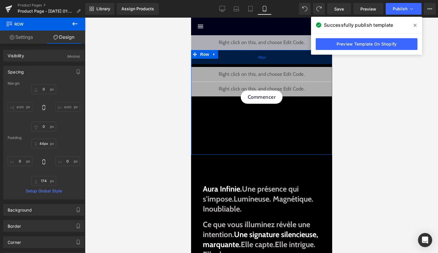
type input "43px"
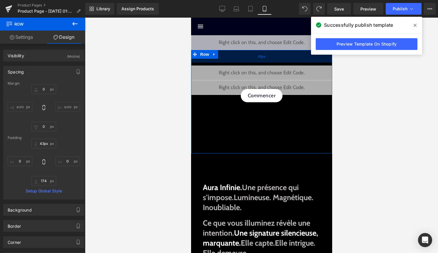
click at [267, 57] on div "43px" at bounding box center [261, 56] width 141 height 13
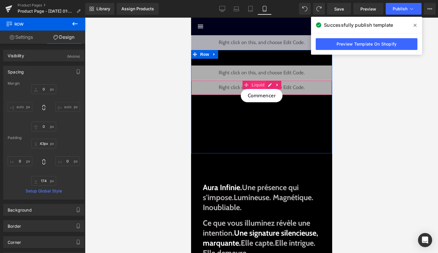
click at [263, 83] on span "Liquid" at bounding box center [258, 84] width 16 height 9
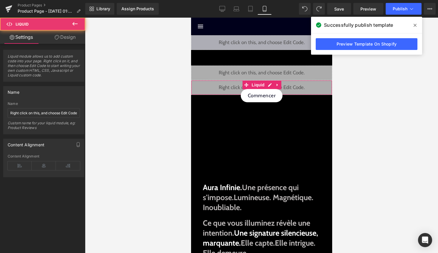
click at [68, 32] on link "Design" at bounding box center [65, 37] width 43 height 13
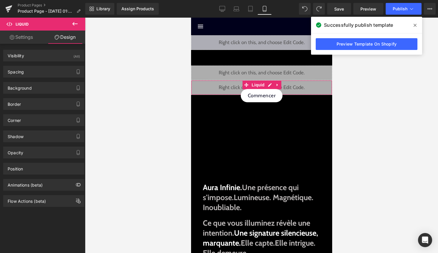
type input "0"
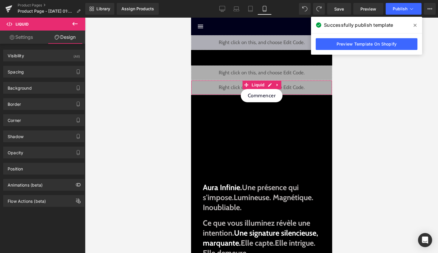
type input "0"
click at [47, 67] on div "Spacing" at bounding box center [44, 71] width 80 height 11
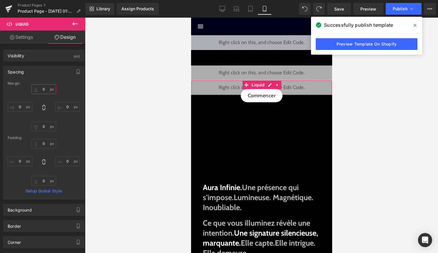
click at [40, 91] on input "0" at bounding box center [43, 89] width 25 height 10
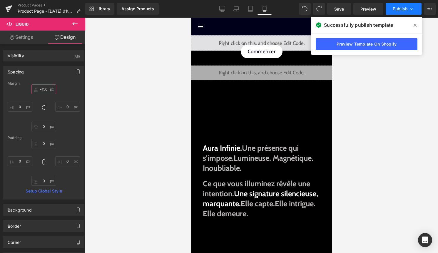
type input "-150"
click at [403, 8] on span "Publish" at bounding box center [399, 8] width 15 height 5
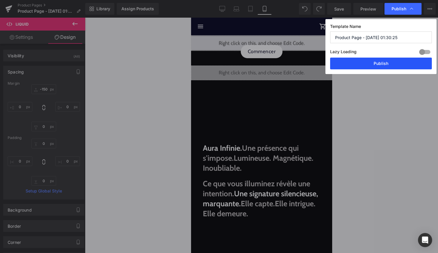
click at [398, 62] on button "Publish" at bounding box center [381, 64] width 102 height 12
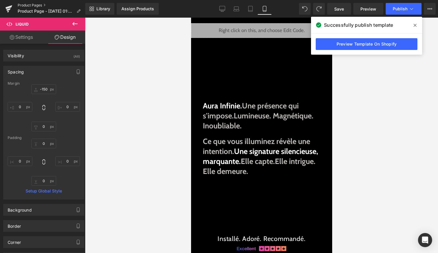
scroll to position [29, 0]
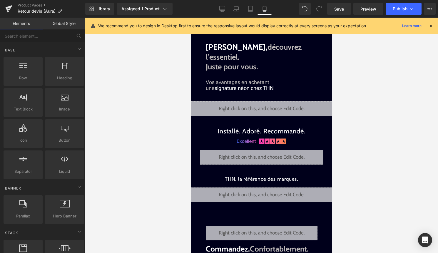
click at [428, 26] on icon at bounding box center [430, 25] width 5 height 5
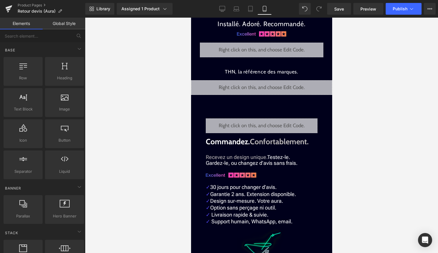
scroll to position [1225, 0]
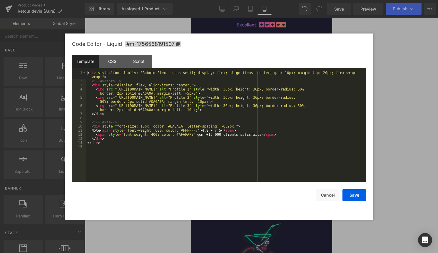
click at [269, 115] on div "Liquid" at bounding box center [261, 116] width 112 height 15
click at [269, 130] on div "< div style = "font-family: 'Roboto Flex', sans-serif; display: flex; align-ite…" at bounding box center [226, 132] width 280 height 123
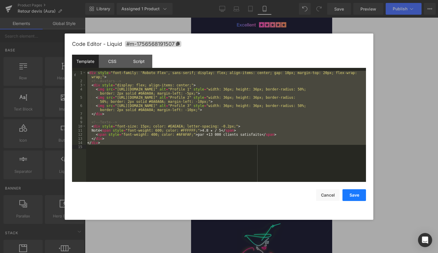
click at [357, 197] on button "Save" at bounding box center [354, 195] width 24 height 12
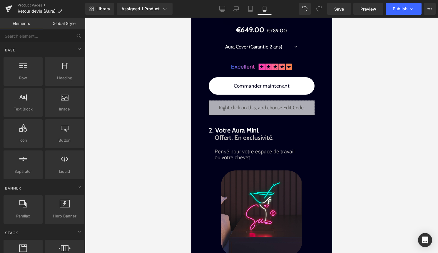
scroll to position [845, 0]
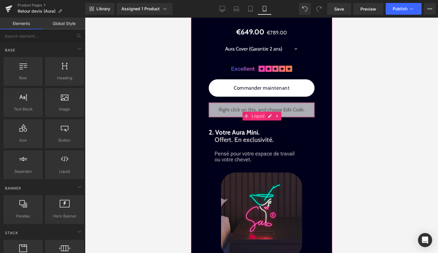
click at [265, 120] on span "Liquid" at bounding box center [258, 116] width 16 height 9
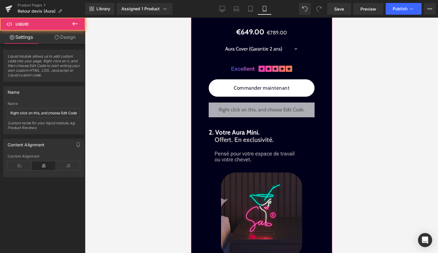
click at [267, 117] on div "Liquid" at bounding box center [261, 110] width 106 height 15
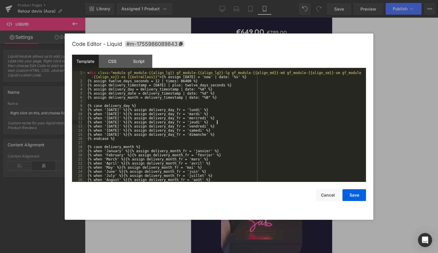
click at [262, 122] on div "< div class = "module gf_module-{{align_lg}} gf_module-{{align_lg}}-lg gf_modul…" at bounding box center [224, 132] width 277 height 123
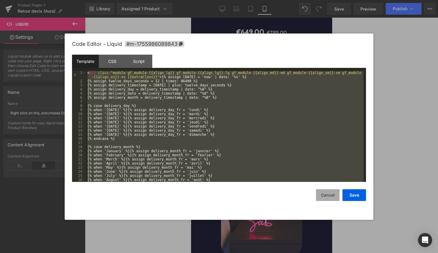
click at [327, 193] on button "Cancel" at bounding box center [328, 195] width 24 height 12
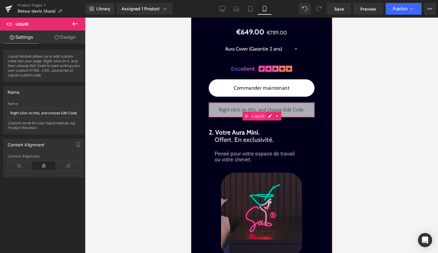
click at [258, 120] on span "Liquid" at bounding box center [258, 116] width 16 height 9
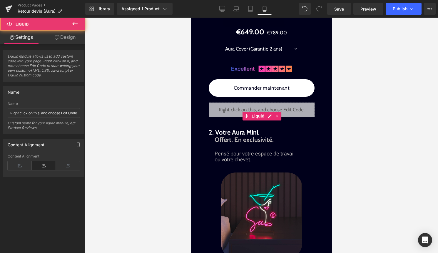
click at [70, 40] on link "Design" at bounding box center [65, 37] width 43 height 13
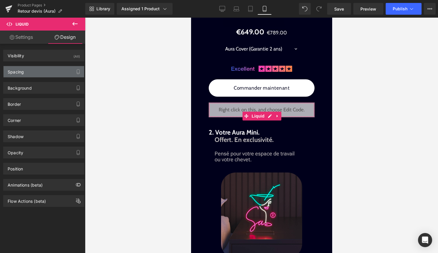
click at [42, 76] on div "Spacing" at bounding box center [44, 71] width 80 height 11
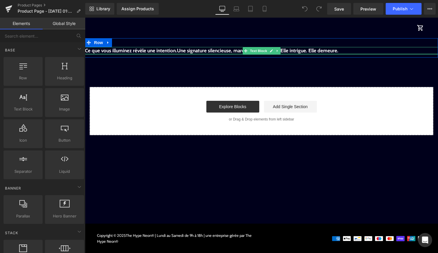
click at [207, 53] on div at bounding box center [261, 53] width 353 height 1
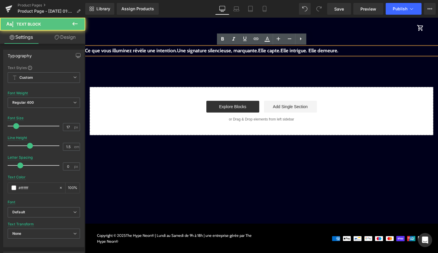
click at [151, 41] on div "Aura Infinie. Une présence qui s'impose. Lumineuse. Magnétique. Inoubliable. Te…" at bounding box center [261, 47] width 353 height 19
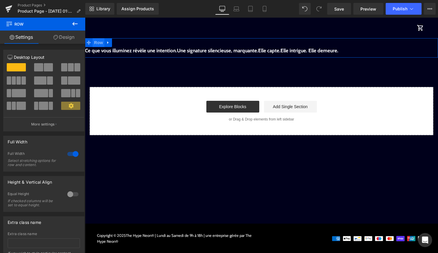
click at [100, 40] on span "Row" at bounding box center [99, 42] width 12 height 9
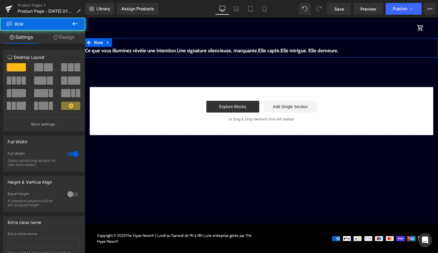
click at [69, 36] on link "Design" at bounding box center [64, 37] width 43 height 13
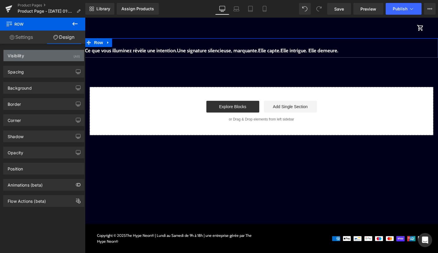
click at [68, 59] on div "Visibility (All)" at bounding box center [44, 55] width 80 height 11
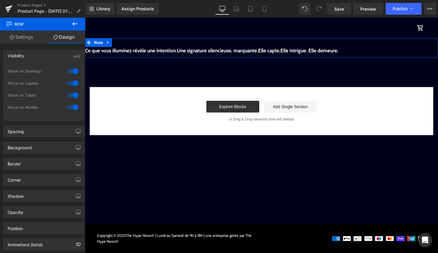
click at [70, 71] on div at bounding box center [73, 70] width 14 height 9
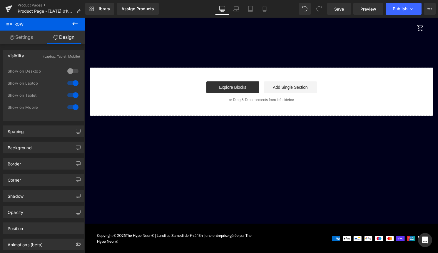
click at [71, 84] on div at bounding box center [73, 82] width 14 height 9
click at [71, 94] on div at bounding box center [73, 94] width 14 height 9
click at [266, 11] on icon at bounding box center [264, 9] width 6 height 6
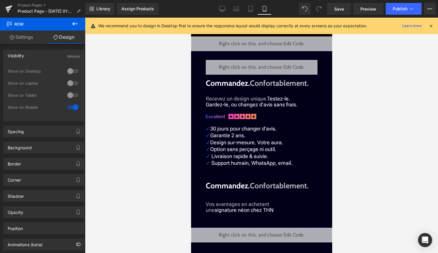
scroll to position [284, 0]
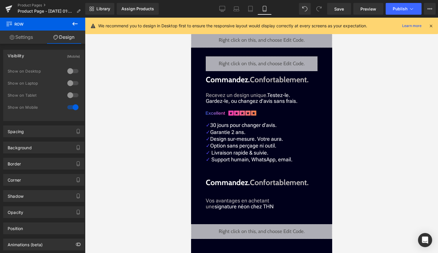
click at [431, 26] on icon at bounding box center [430, 25] width 5 height 5
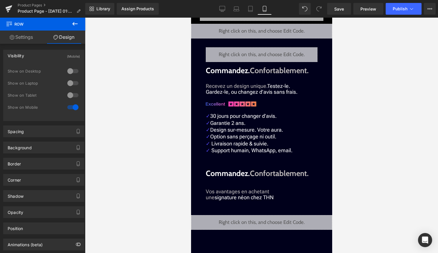
scroll to position [282, 0]
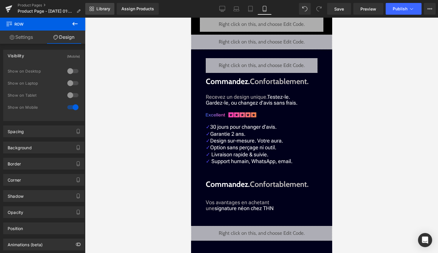
click at [100, 6] on span "Library" at bounding box center [103, 8] width 14 height 5
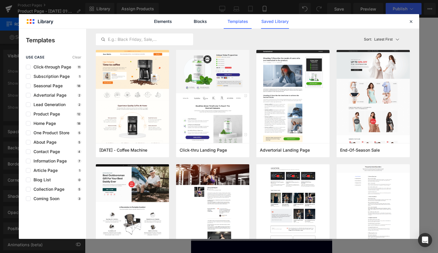
click at [279, 19] on link "Saved Library" at bounding box center [275, 21] width 28 height 15
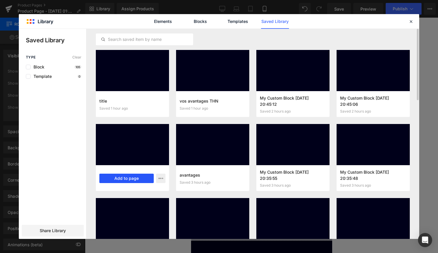
click at [137, 176] on button "Add to page" at bounding box center [126, 178] width 54 height 9
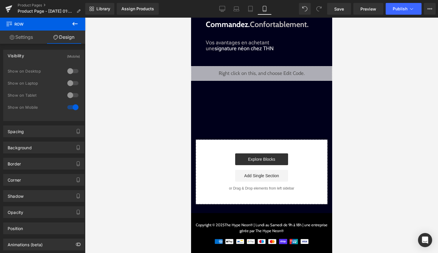
scroll to position [437, 0]
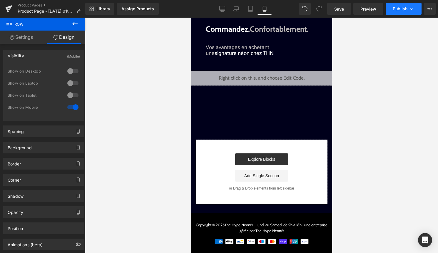
click at [391, 9] on button "Publish" at bounding box center [403, 9] width 36 height 12
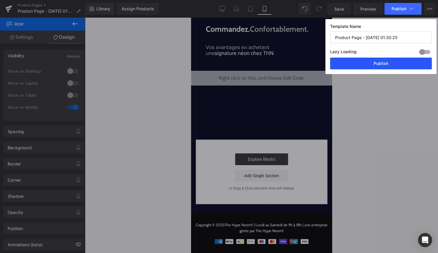
click at [376, 63] on button "Publish" at bounding box center [381, 64] width 102 height 12
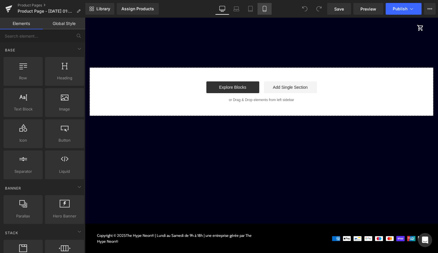
click at [259, 7] on link "Mobile" at bounding box center [264, 9] width 14 height 12
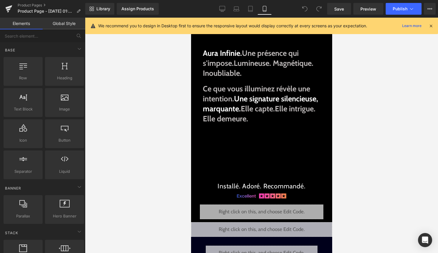
scroll to position [437, 0]
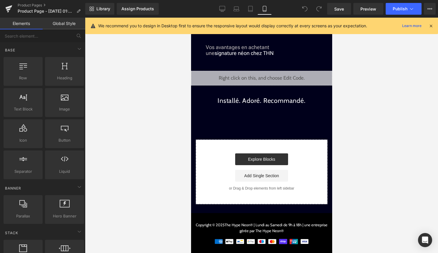
click at [304, 10] on icon at bounding box center [304, 8] width 5 height 5
click at [429, 26] on icon at bounding box center [430, 25] width 5 height 5
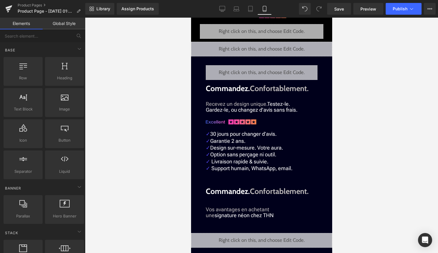
scroll to position [275, 0]
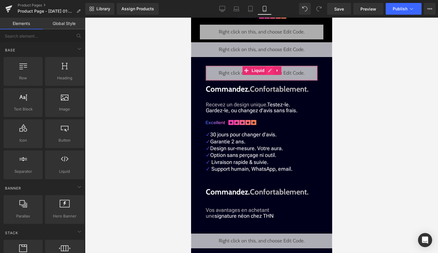
click at [271, 73] on div "Liquid" at bounding box center [261, 73] width 112 height 15
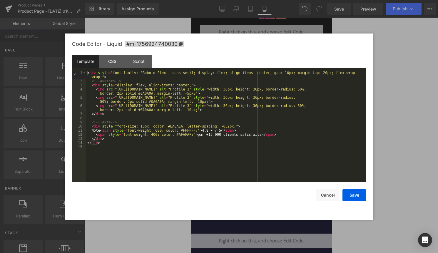
click at [220, 153] on div "< div style = "font-family: 'Roboto Flex', sans-serif; display: flex; align-ite…" at bounding box center [226, 132] width 280 height 123
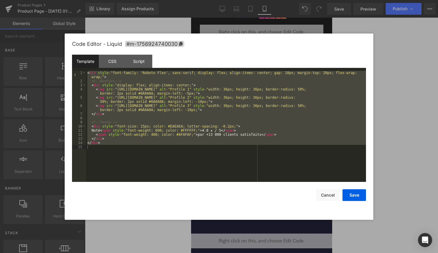
click at [324, 201] on div "Code Editor - Liquid #m-1756924740030 Template CSS Script Data 1 2 3 4 5 6 7 8 …" at bounding box center [219, 126] width 294 height 186
click at [326, 199] on button "Cancel" at bounding box center [328, 195] width 24 height 12
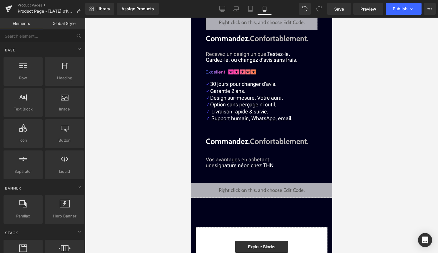
scroll to position [327, 0]
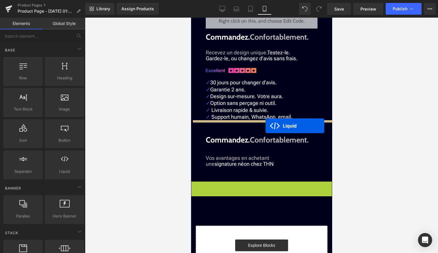
drag, startPoint x: 255, startPoint y: 188, endPoint x: 265, endPoint y: 125, distance: 63.4
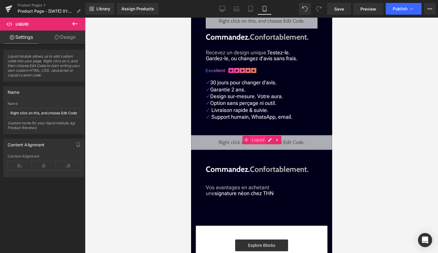
click at [255, 141] on span "Liquid" at bounding box center [258, 139] width 16 height 9
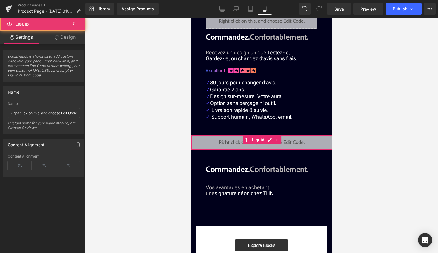
click at [71, 43] on link "Design" at bounding box center [65, 37] width 43 height 13
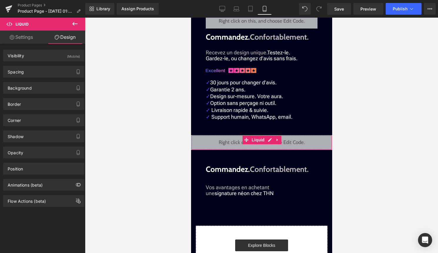
type input "50"
type input "0"
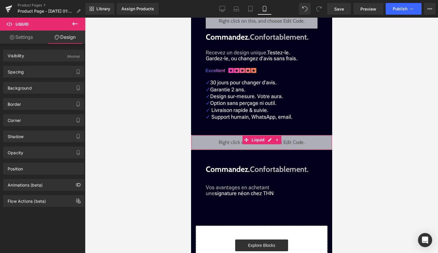
type input "0"
click at [50, 75] on div "Spacing" at bounding box center [44, 71] width 80 height 11
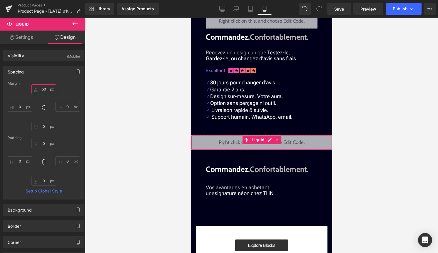
click at [43, 89] on input "50" at bounding box center [43, 89] width 25 height 10
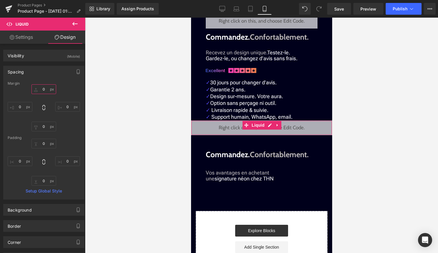
type input "20"
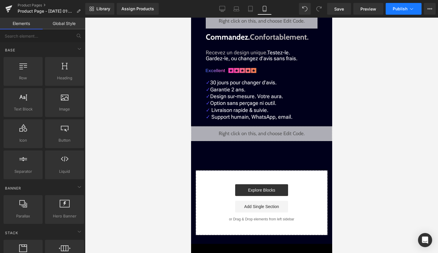
click at [406, 9] on span "Publish" at bounding box center [399, 8] width 15 height 5
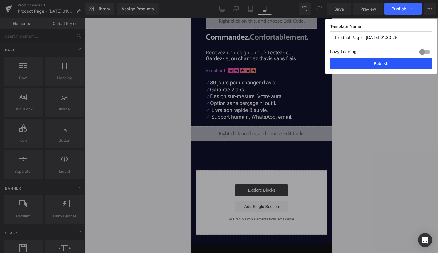
click at [386, 64] on button "Publish" at bounding box center [381, 64] width 102 height 12
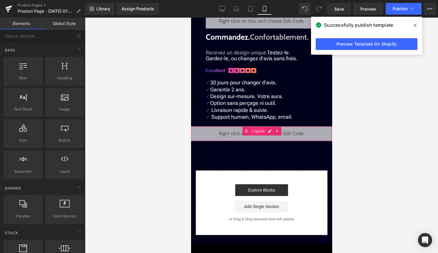
click at [256, 132] on span "Liquid" at bounding box center [258, 131] width 16 height 9
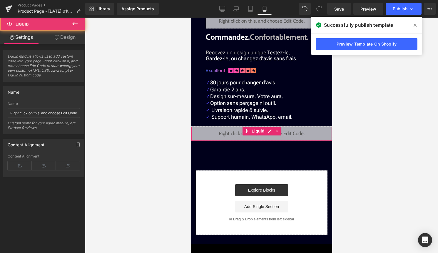
click at [72, 38] on link "Design" at bounding box center [65, 37] width 43 height 13
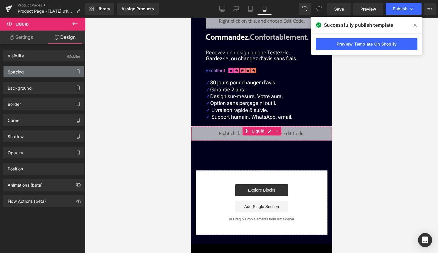
click at [41, 69] on div "Spacing" at bounding box center [44, 71] width 80 height 11
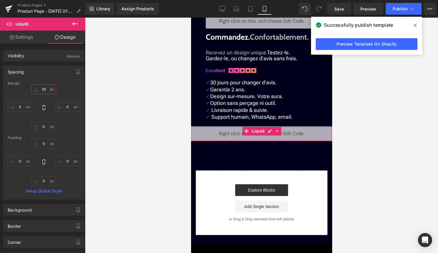
click at [41, 86] on input "20" at bounding box center [43, 89] width 25 height 10
click at [41, 89] on input "20" at bounding box center [43, 89] width 25 height 10
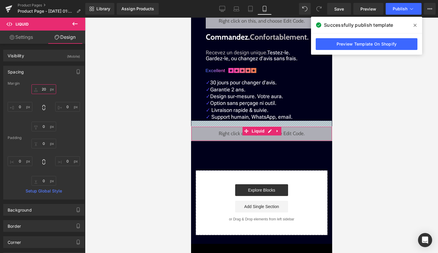
click at [42, 89] on input "20" at bounding box center [43, 89] width 25 height 10
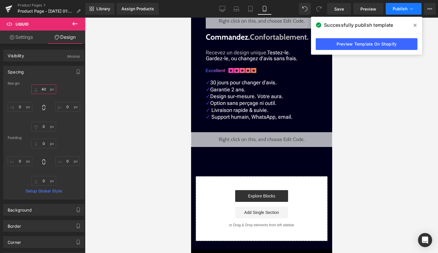
type input "40"
click at [410, 6] on icon at bounding box center [411, 9] width 6 height 6
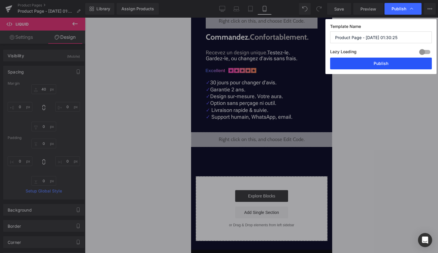
click at [388, 63] on button "Publish" at bounding box center [381, 64] width 102 height 12
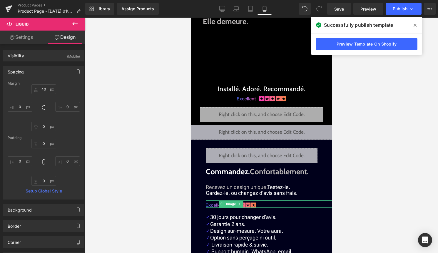
scroll to position [0, 0]
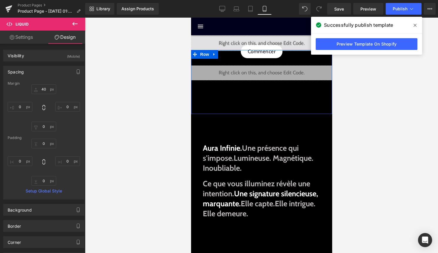
click at [269, 38] on div "Liquid" at bounding box center [261, 43] width 141 height 15
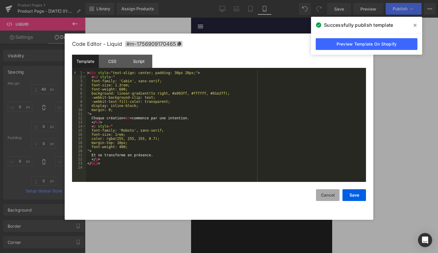
click at [323, 196] on button "Cancel" at bounding box center [328, 195] width 24 height 12
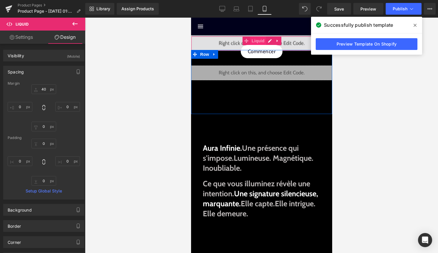
click at [259, 40] on span "Liquid" at bounding box center [258, 40] width 16 height 9
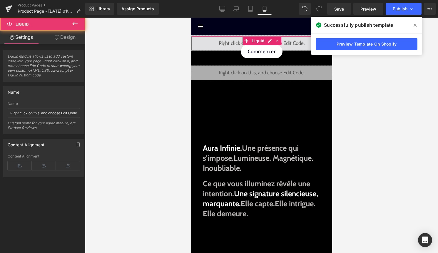
click at [66, 36] on link "Design" at bounding box center [65, 37] width 43 height 13
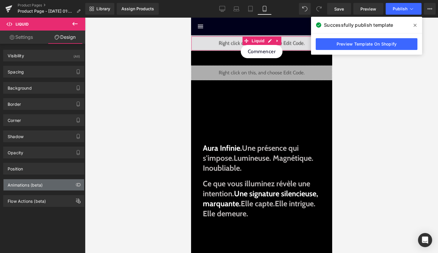
click at [35, 187] on div "Animations (beta)" at bounding box center [25, 183] width 35 height 8
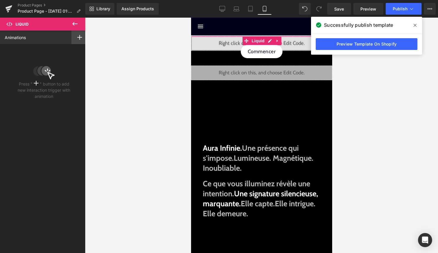
click at [79, 42] on div at bounding box center [79, 38] width 16 height 14
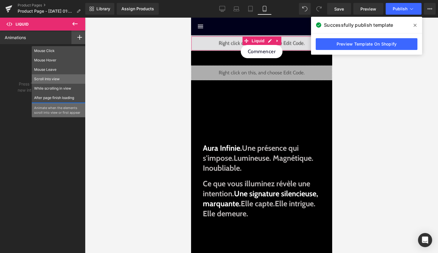
click at [66, 79] on p "Scroll Into view" at bounding box center [58, 78] width 49 height 5
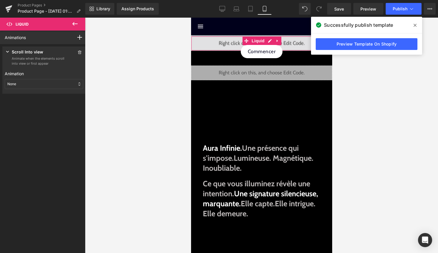
click at [50, 86] on div "None" at bounding box center [44, 84] width 78 height 10
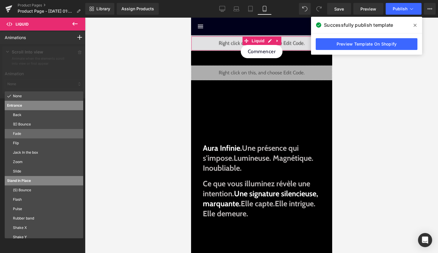
click at [32, 133] on p "Fade" at bounding box center [47, 133] width 68 height 5
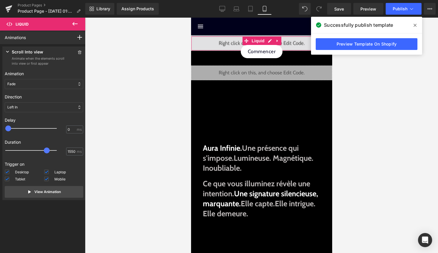
type input "1500"
drag, startPoint x: 19, startPoint y: 152, endPoint x: 46, endPoint y: 152, distance: 26.4
click at [46, 152] on span at bounding box center [46, 150] width 6 height 6
click at [50, 107] on div "Left In" at bounding box center [44, 107] width 78 height 10
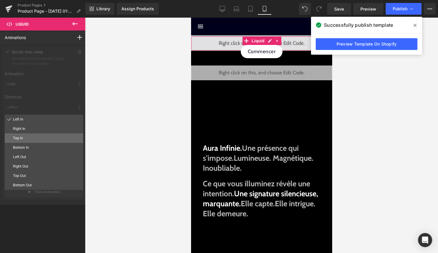
click at [31, 138] on p "Top In" at bounding box center [47, 137] width 68 height 5
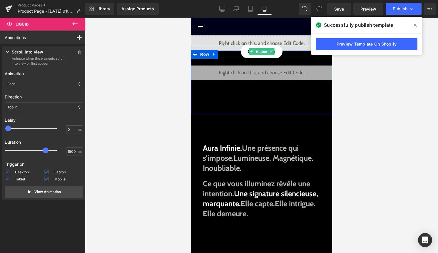
click at [261, 46] on div at bounding box center [261, 45] width 141 height 1
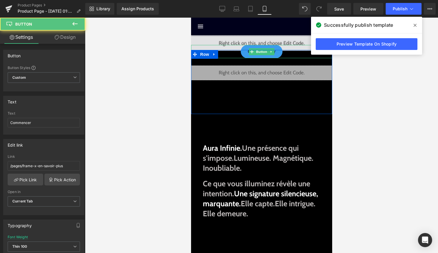
click at [261, 47] on link "Commencer" at bounding box center [261, 51] width 42 height 13
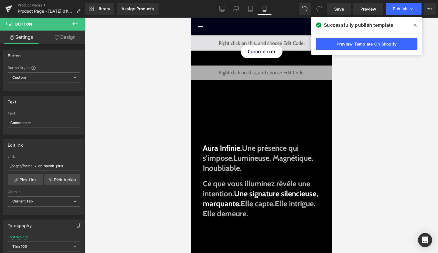
click at [73, 36] on link "Design" at bounding box center [65, 37] width 43 height 13
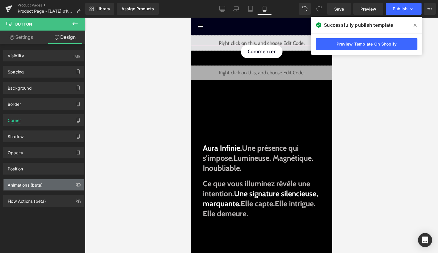
click at [21, 185] on div "Animations (beta)" at bounding box center [25, 183] width 35 height 8
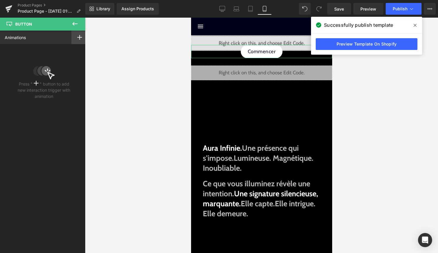
click at [77, 33] on div at bounding box center [79, 38] width 16 height 14
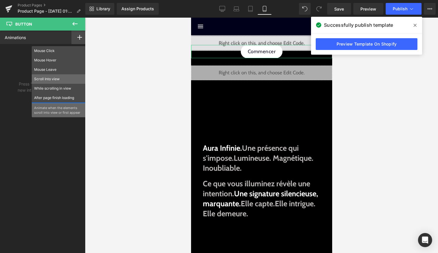
click at [61, 76] on div "Scroll Into view" at bounding box center [59, 78] width 54 height 9
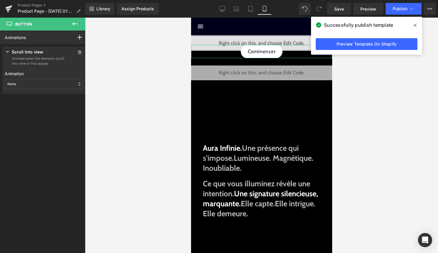
click at [57, 84] on div "None" at bounding box center [44, 84] width 78 height 10
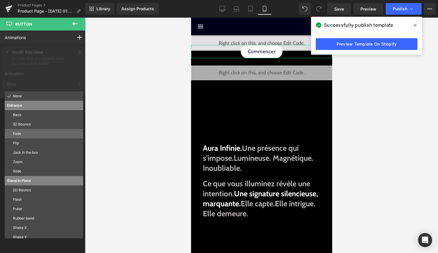
click at [34, 135] on p "Fade" at bounding box center [47, 133] width 68 height 5
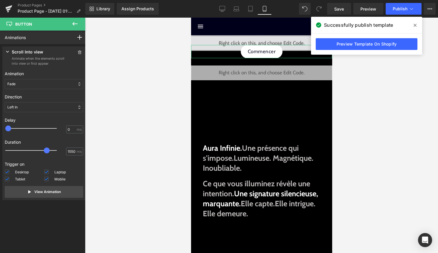
type input "1500"
drag, startPoint x: 18, startPoint y: 151, endPoint x: 45, endPoint y: 151, distance: 26.7
click at [45, 151] on span at bounding box center [46, 150] width 6 height 6
click at [43, 107] on div "Left In" at bounding box center [44, 107] width 78 height 10
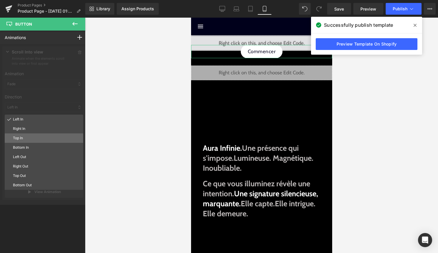
click at [28, 139] on p "Top In" at bounding box center [47, 137] width 68 height 5
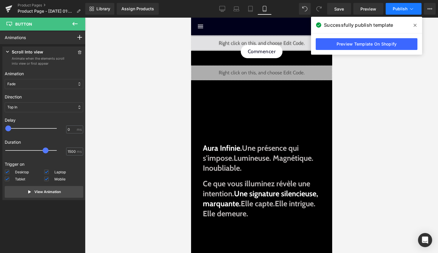
click at [408, 7] on button "Publish" at bounding box center [403, 9] width 36 height 12
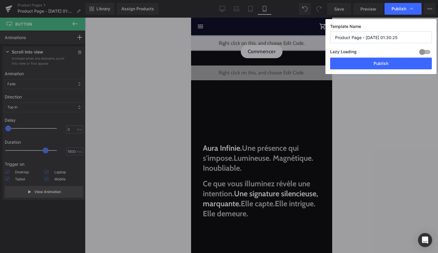
click at [378, 73] on div "Template Name Product Page - Sep 3, 01:30:25 Lazy Loading Build Upgrade plan to…" at bounding box center [380, 46] width 111 height 55
click at [387, 64] on button "Publish" at bounding box center [381, 64] width 102 height 12
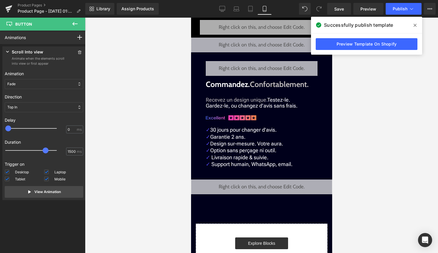
scroll to position [281, 0]
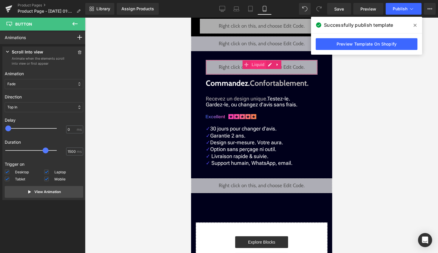
click at [253, 68] on span "Liquid" at bounding box center [258, 64] width 16 height 9
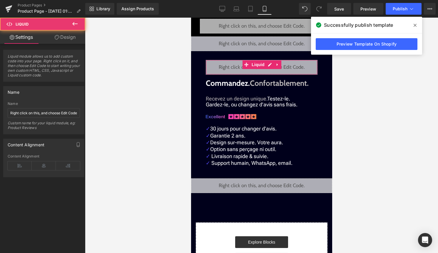
click at [63, 42] on link "Design" at bounding box center [65, 37] width 43 height 13
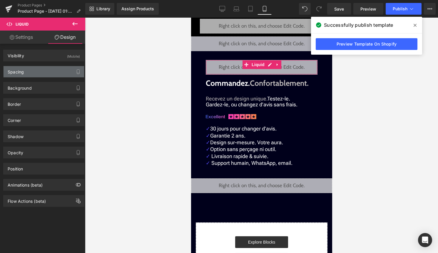
type input "30"
type input "50"
type input "10"
type input "50"
type input "0"
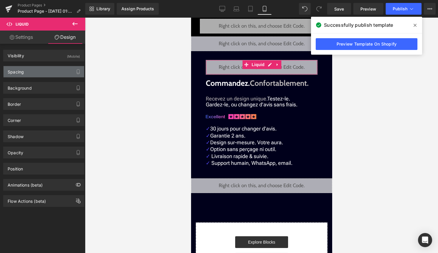
type input "0"
click at [47, 70] on div "Spacing" at bounding box center [44, 71] width 80 height 11
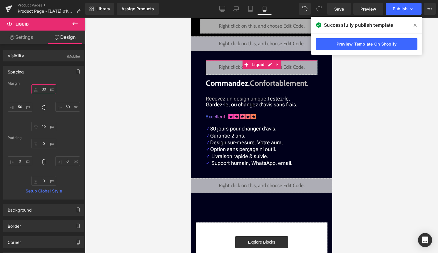
click at [42, 88] on input "30" at bounding box center [43, 89] width 25 height 10
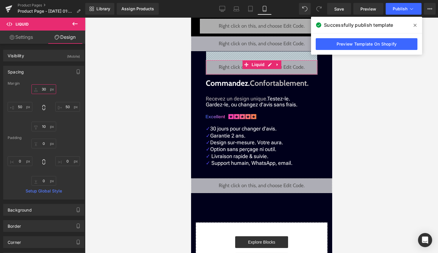
click at [43, 90] on input "30" at bounding box center [43, 89] width 25 height 10
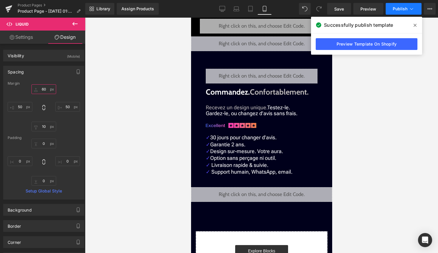
type input "60"
click at [409, 9] on icon at bounding box center [411, 9] width 6 height 6
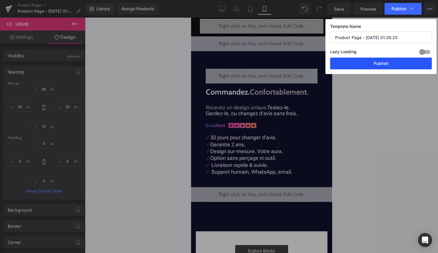
click at [388, 62] on button "Publish" at bounding box center [381, 64] width 102 height 12
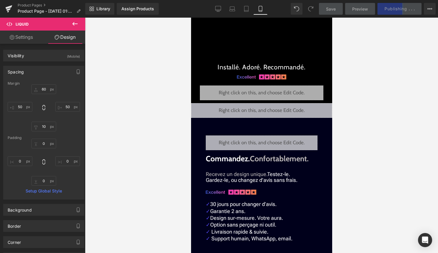
scroll to position [211, 0]
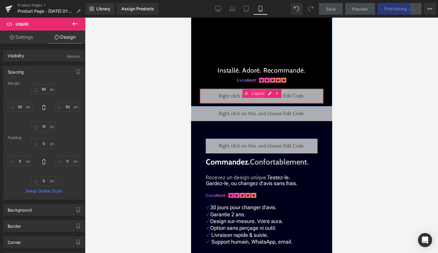
click at [255, 96] on span "Liquid" at bounding box center [258, 93] width 16 height 9
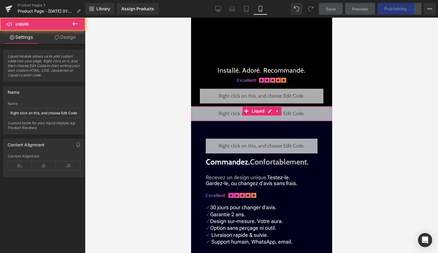
click at [205, 106] on div "Liquid" at bounding box center [261, 113] width 141 height 15
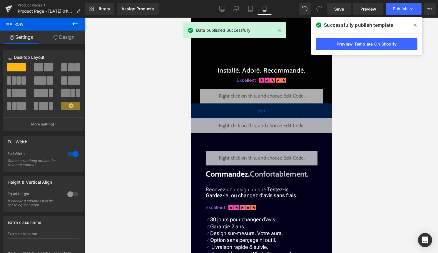
drag, startPoint x: 205, startPoint y: 104, endPoint x: 205, endPoint y: 116, distance: 12.0
click at [205, 116] on div "51px" at bounding box center [261, 110] width 141 height 15
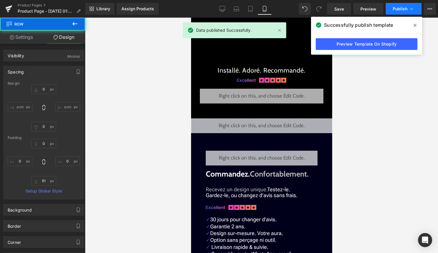
click at [408, 9] on button "Publish" at bounding box center [403, 9] width 36 height 12
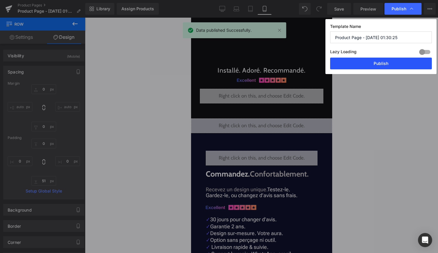
click at [399, 63] on button "Publish" at bounding box center [381, 64] width 102 height 12
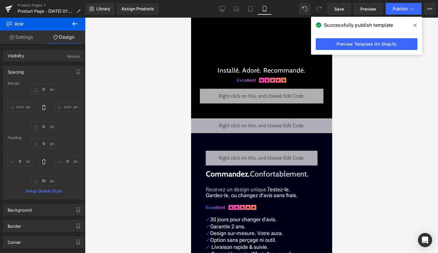
click at [75, 26] on icon at bounding box center [74, 23] width 7 height 7
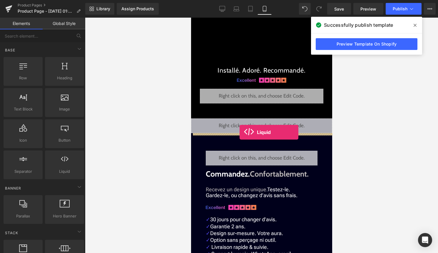
drag, startPoint x: 251, startPoint y: 179, endPoint x: 239, endPoint y: 132, distance: 48.8
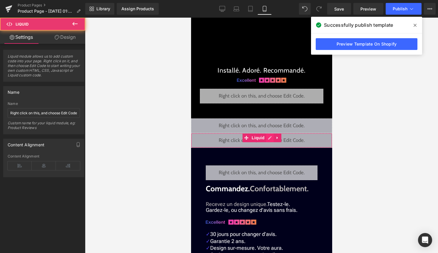
click at [267, 137] on div "Liquid" at bounding box center [261, 140] width 141 height 15
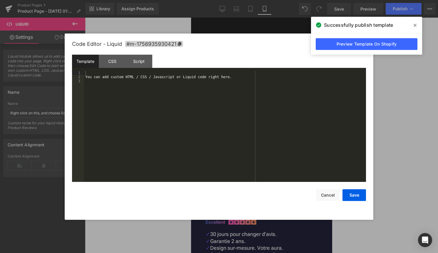
click at [238, 144] on div "You can add custom HTML / CSS / Javascript or Liquid code right here." at bounding box center [225, 130] width 282 height 119
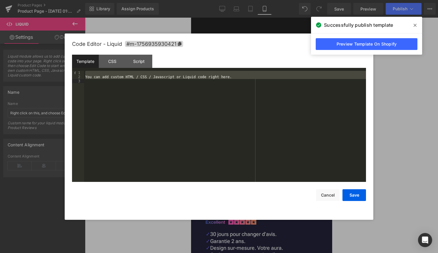
scroll to position [234, 0]
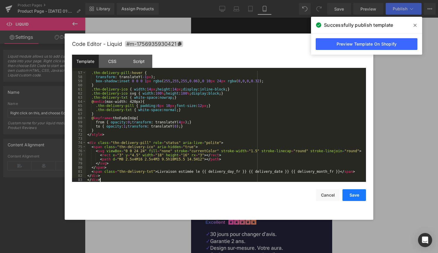
click at [345, 194] on button "Save" at bounding box center [354, 195] width 24 height 12
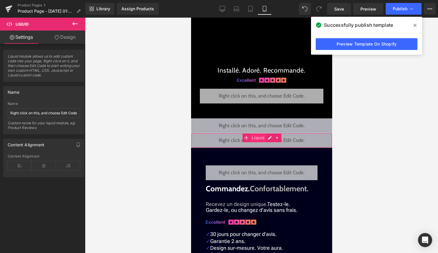
click at [262, 140] on span "Liquid" at bounding box center [258, 137] width 16 height 9
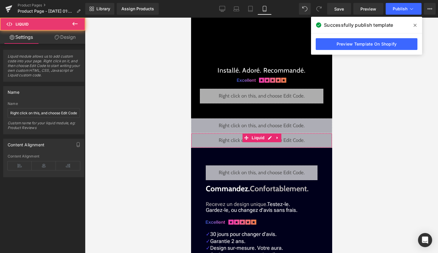
click at [72, 36] on link "Design" at bounding box center [65, 37] width 43 height 13
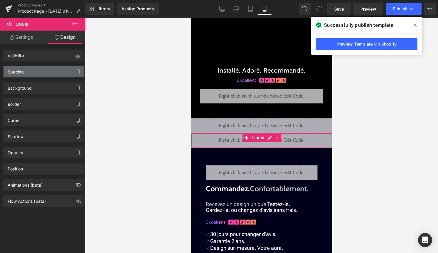
click at [23, 73] on div "Spacing" at bounding box center [16, 70] width 16 height 8
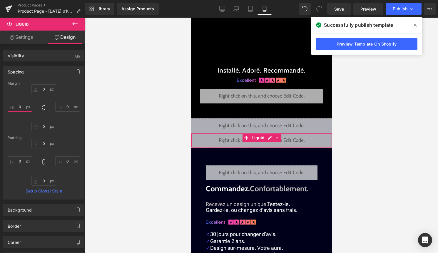
click at [21, 106] on input "0" at bounding box center [20, 107] width 25 height 10
type input "50"
click at [66, 108] on input "0" at bounding box center [67, 107] width 25 height 10
click at [64, 105] on input "0" at bounding box center [67, 107] width 25 height 10
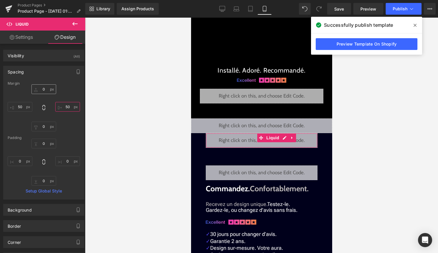
type input "50"
click at [41, 88] on input "0" at bounding box center [43, 89] width 25 height 10
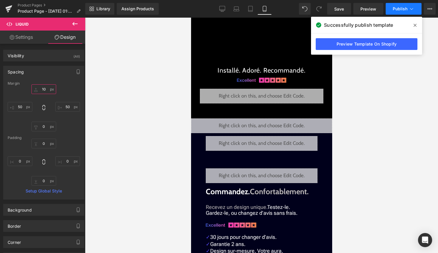
type input "10"
click at [392, 9] on button "Publish" at bounding box center [403, 9] width 36 height 12
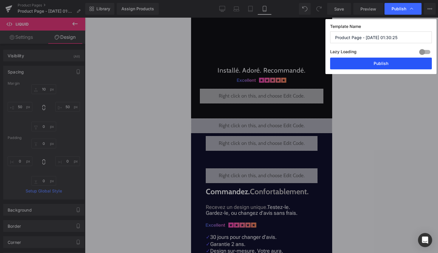
click at [377, 67] on button "Publish" at bounding box center [381, 64] width 102 height 12
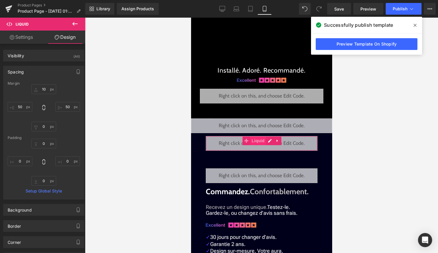
click at [263, 142] on span "Liquid" at bounding box center [258, 140] width 16 height 9
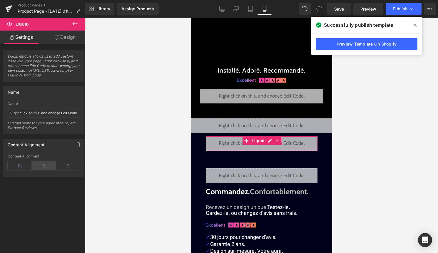
click at [44, 168] on icon at bounding box center [44, 165] width 24 height 9
click at [400, 10] on span "Publish" at bounding box center [399, 8] width 15 height 5
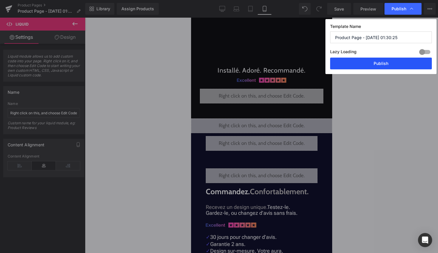
click at [378, 66] on button "Publish" at bounding box center [381, 64] width 102 height 12
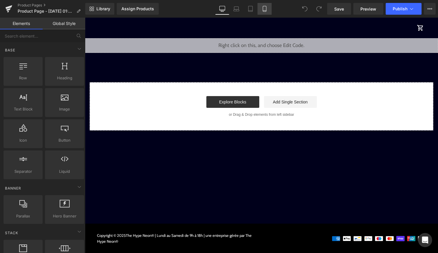
click at [264, 9] on icon at bounding box center [264, 9] width 6 height 6
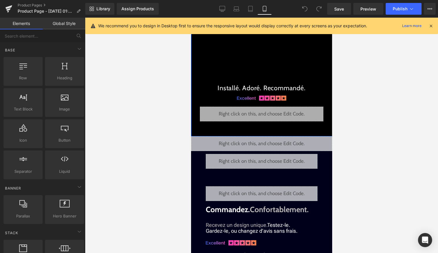
scroll to position [202, 0]
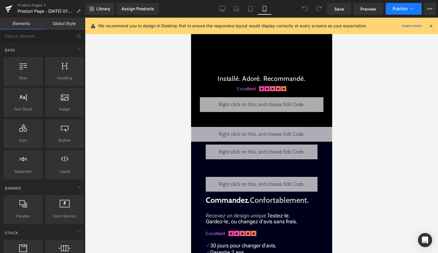
click at [395, 13] on button "Publish" at bounding box center [403, 9] width 36 height 12
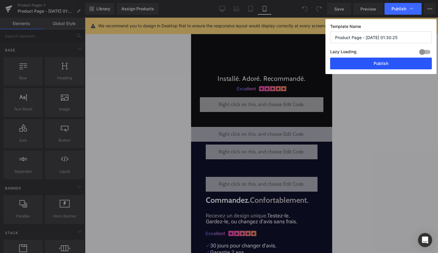
click at [374, 67] on button "Publish" at bounding box center [381, 64] width 102 height 12
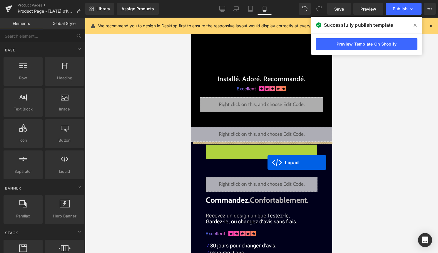
drag, startPoint x: 251, startPoint y: 147, endPoint x: 267, endPoint y: 162, distance: 22.2
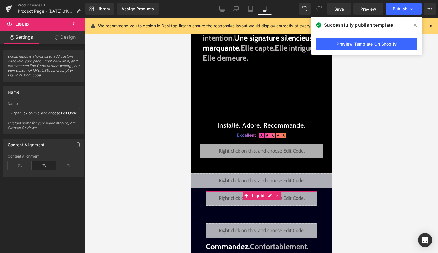
scroll to position [152, 0]
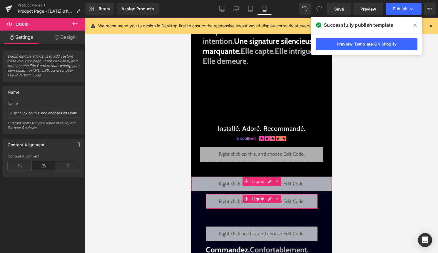
click at [253, 181] on span "Liquid" at bounding box center [258, 181] width 16 height 9
click at [71, 38] on link "Design" at bounding box center [65, 37] width 43 height 13
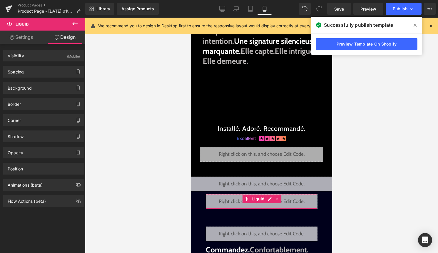
click at [75, 23] on icon at bounding box center [74, 23] width 7 height 7
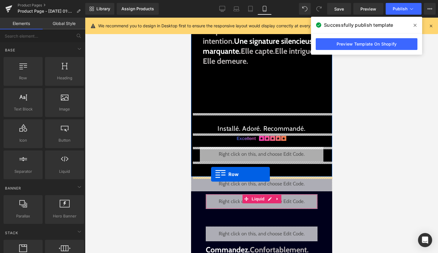
drag, startPoint x: 220, startPoint y: 98, endPoint x: 211, endPoint y: 174, distance: 76.6
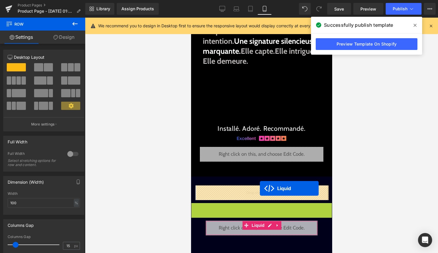
drag, startPoint x: 257, startPoint y: 207, endPoint x: 259, endPoint y: 188, distance: 19.2
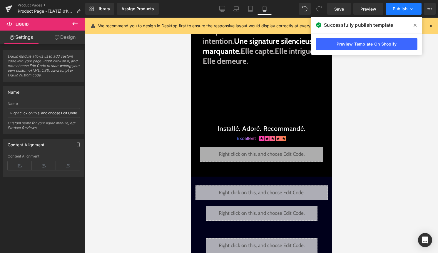
click at [407, 13] on button "Publish" at bounding box center [403, 9] width 36 height 12
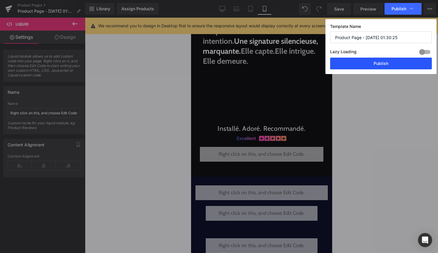
click at [389, 62] on button "Publish" at bounding box center [381, 64] width 102 height 12
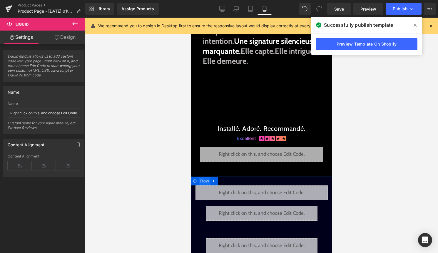
click at [205, 181] on span "Row" at bounding box center [204, 181] width 12 height 9
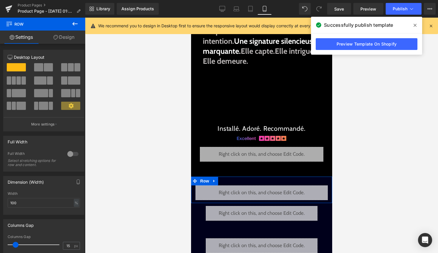
click at [69, 154] on div at bounding box center [73, 153] width 14 height 9
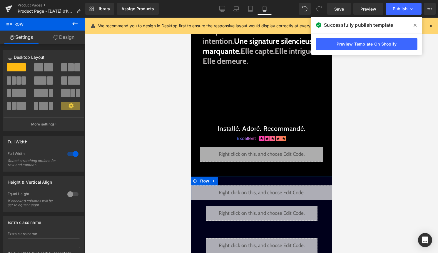
click at [69, 197] on div at bounding box center [73, 193] width 14 height 9
click at [71, 196] on div at bounding box center [73, 193] width 14 height 9
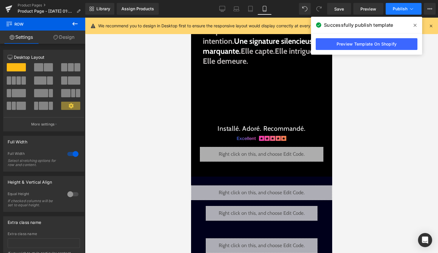
click at [400, 8] on span "Publish" at bounding box center [399, 8] width 15 height 5
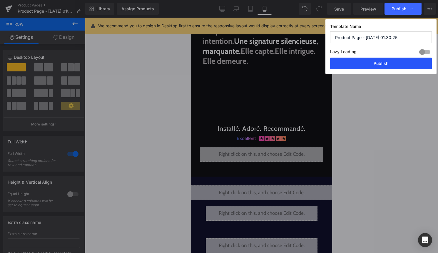
click at [382, 63] on button "Publish" at bounding box center [381, 64] width 102 height 12
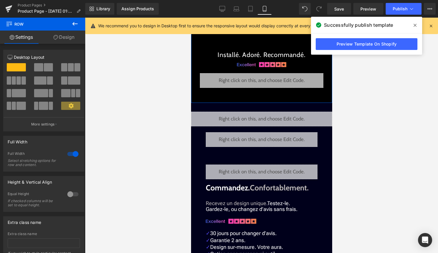
scroll to position [235, 0]
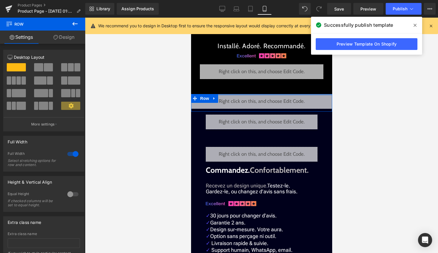
drag, startPoint x: 264, startPoint y: 95, endPoint x: 265, endPoint y: 81, distance: 13.8
click at [265, 81] on div "Liquid Liquid Liquid Commencer Button Row Aura Infinie. Une présence qui s'impo…" at bounding box center [261, 87] width 141 height 574
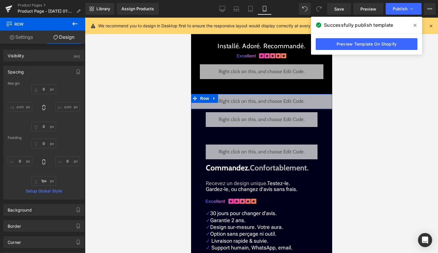
type input "0px"
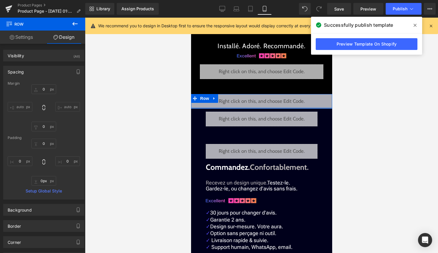
drag, startPoint x: 266, startPoint y: 110, endPoint x: 266, endPoint y: 105, distance: 5.3
click at [266, 105] on div "Liquid Row" at bounding box center [261, 101] width 141 height 15
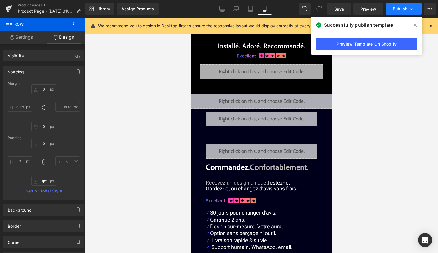
click at [408, 9] on button "Publish" at bounding box center [403, 9] width 36 height 12
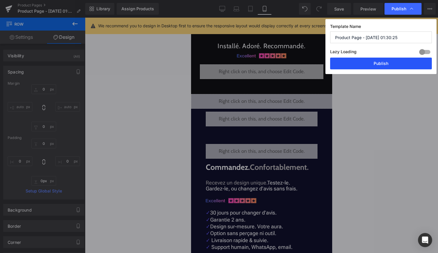
click at [390, 59] on button "Publish" at bounding box center [381, 64] width 102 height 12
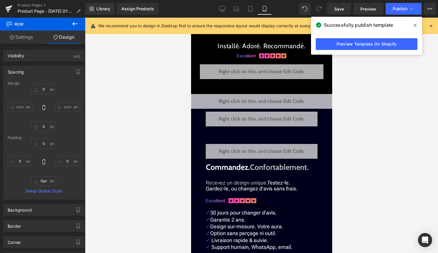
click at [413, 24] on icon at bounding box center [414, 25] width 3 height 5
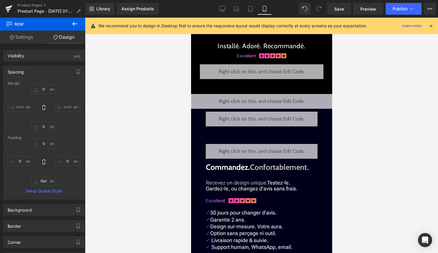
click at [432, 24] on icon at bounding box center [430, 25] width 5 height 5
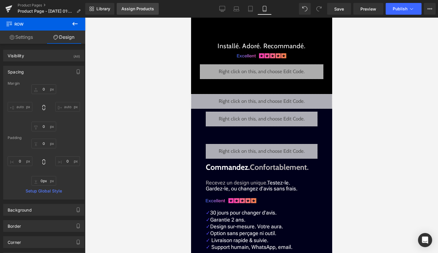
click at [147, 4] on link "Assign Products" at bounding box center [138, 9] width 42 height 12
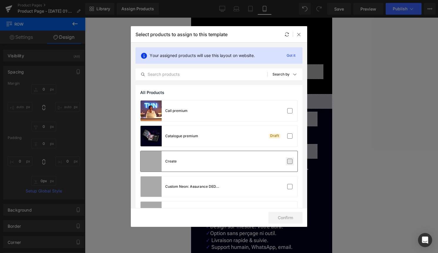
click at [290, 162] on label at bounding box center [289, 161] width 5 height 5
click at [290, 161] on input "checkbox" at bounding box center [290, 161] width 0 height 0
click at [283, 221] on button "Confirm" at bounding box center [285, 218] width 34 height 12
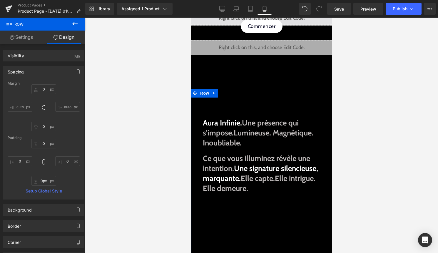
scroll to position [0, 0]
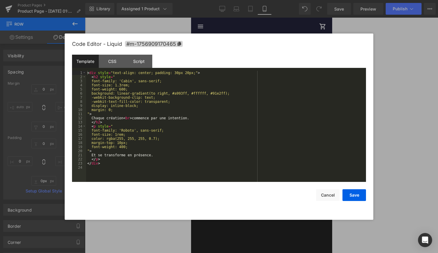
click at [270, 41] on div "Liquid" at bounding box center [261, 43] width 141 height 15
click at [328, 195] on button "Cancel" at bounding box center [328, 195] width 24 height 12
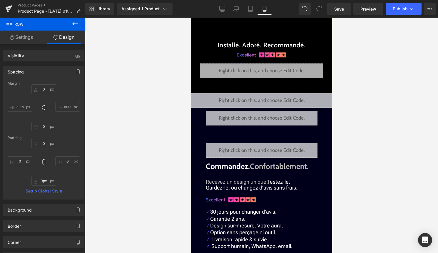
scroll to position [237, 0]
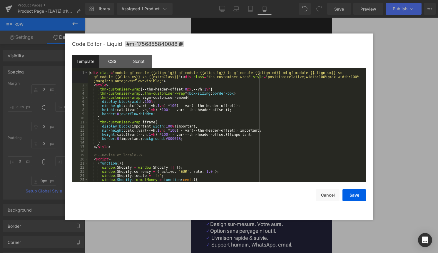
click at [268, 96] on div "Liquid" at bounding box center [261, 99] width 141 height 15
click at [213, 145] on div "< div class = "module gf_module-{{align_lg}} gf_module-{{align_lg}}-lg gf_modul…" at bounding box center [225, 134] width 275 height 127
click at [328, 194] on button "Cancel" at bounding box center [328, 195] width 24 height 12
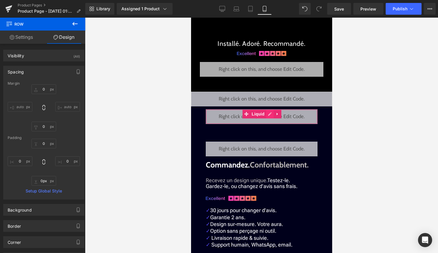
click at [269, 114] on div "Liquid" at bounding box center [261, 116] width 112 height 15
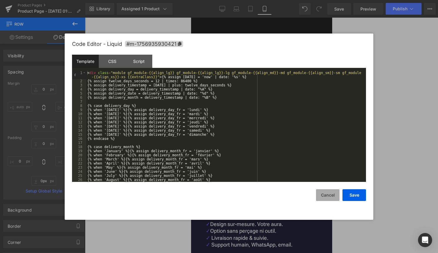
click at [330, 196] on button "Cancel" at bounding box center [328, 195] width 24 height 12
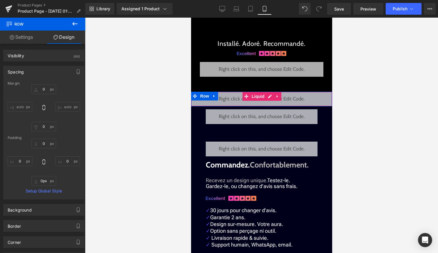
click at [269, 97] on div "Liquid" at bounding box center [261, 99] width 141 height 15
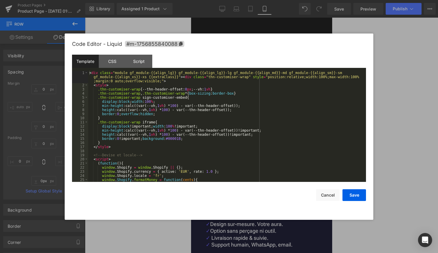
click at [257, 109] on div "< div class = "module gf_module-{{align_lg}} gf_module-{{align_lg}}-lg gf_modul…" at bounding box center [225, 134] width 275 height 127
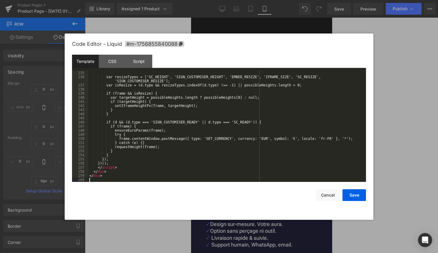
scroll to position [559, 0]
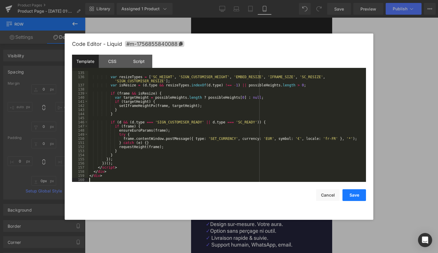
click at [355, 196] on button "Save" at bounding box center [354, 195] width 24 height 12
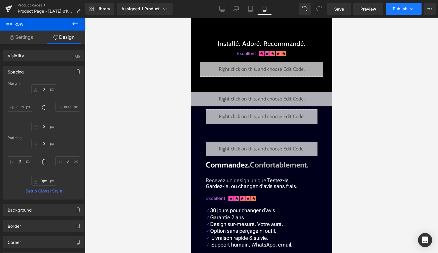
click at [406, 9] on span "Publish" at bounding box center [399, 8] width 15 height 5
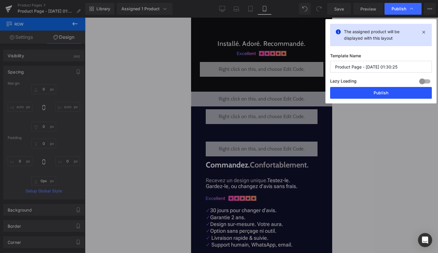
click at [390, 91] on button "Publish" at bounding box center [381, 93] width 102 height 12
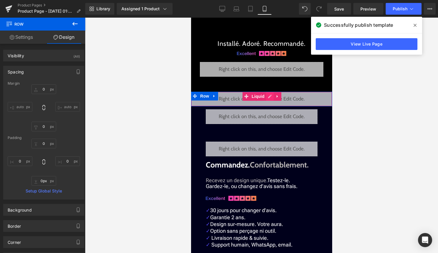
click at [271, 98] on div "Liquid" at bounding box center [261, 99] width 141 height 15
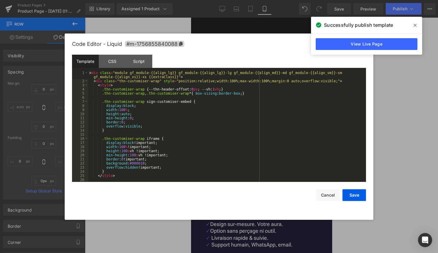
click at [238, 123] on div "< div class = "module gf_module-{{align_lg}} gf_module-{{align_lg}}-lg gf_modul…" at bounding box center [225, 132] width 275 height 123
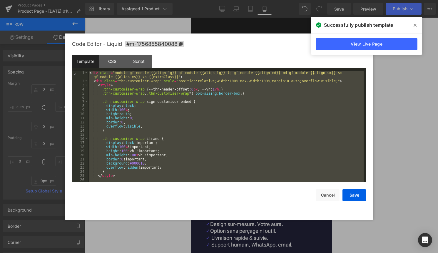
scroll to position [543, 0]
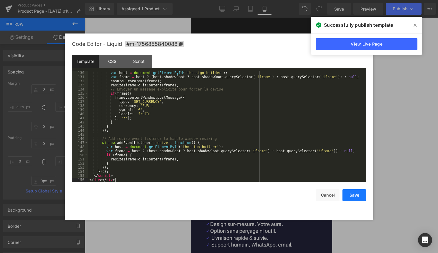
click at [350, 195] on button "Save" at bounding box center [354, 195] width 24 height 12
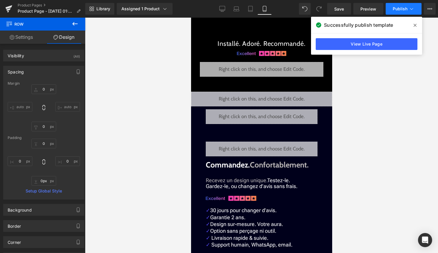
click at [405, 14] on button "Publish" at bounding box center [403, 9] width 36 height 12
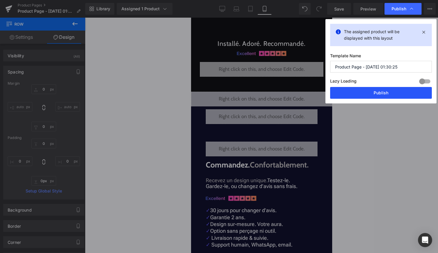
click at [396, 95] on button "Publish" at bounding box center [381, 93] width 102 height 12
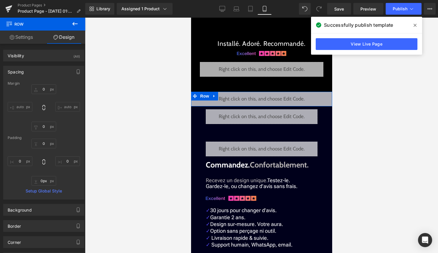
click at [267, 95] on div "Liquid" at bounding box center [261, 99] width 141 height 15
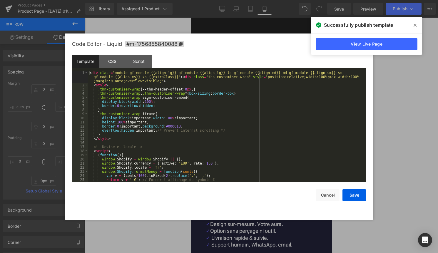
click at [238, 127] on div "< div class = "module gf_module-{{align_lg}} gf_module-{{align_lg}}-lg gf_modul…" at bounding box center [225, 134] width 275 height 127
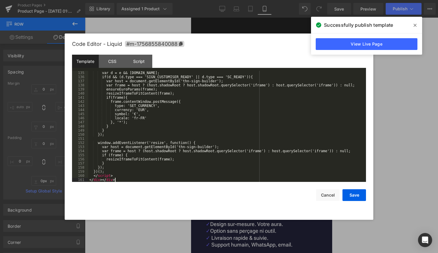
scroll to position [563, 0]
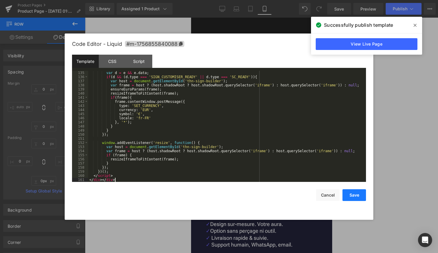
click at [348, 198] on button "Save" at bounding box center [354, 195] width 24 height 12
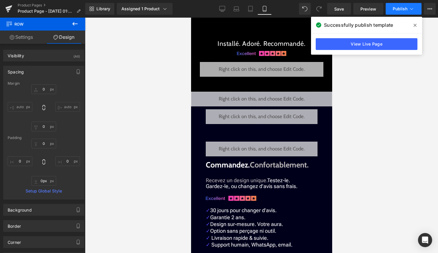
click at [407, 12] on button "Publish" at bounding box center [403, 9] width 36 height 12
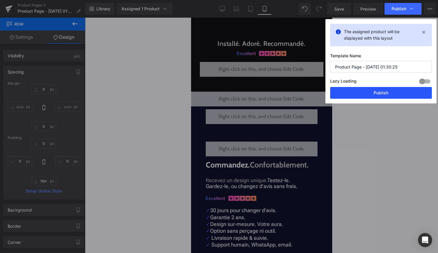
click at [377, 94] on button "Publish" at bounding box center [381, 93] width 102 height 12
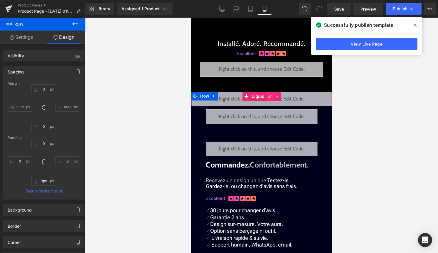
click at [269, 98] on div "Liquid" at bounding box center [261, 99] width 141 height 15
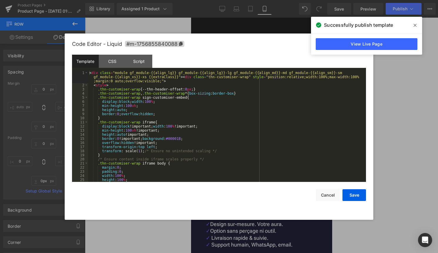
click at [244, 132] on div "< div class = "module gf_module-{{align_lg}} gf_module-{{align_lg}}-lg gf_modul…" at bounding box center [225, 134] width 275 height 127
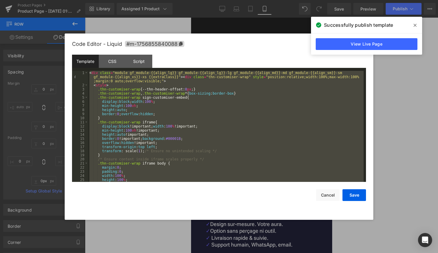
scroll to position [576, 0]
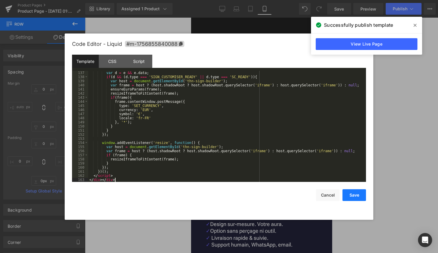
click at [352, 194] on button "Save" at bounding box center [354, 195] width 24 height 12
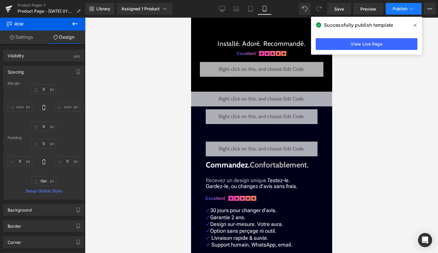
click at [402, 9] on span "Publish" at bounding box center [399, 8] width 15 height 5
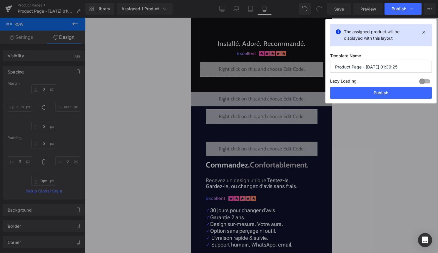
click at [387, 86] on div "Lazy Loading Build Upgrade plan to unlock" at bounding box center [381, 82] width 102 height 10
click at [385, 91] on button "Publish" at bounding box center [381, 93] width 102 height 12
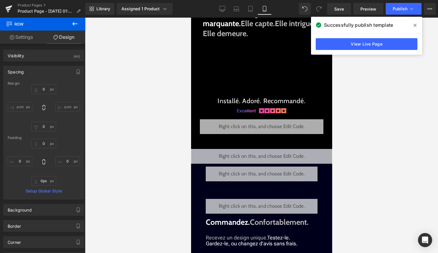
scroll to position [178, 0]
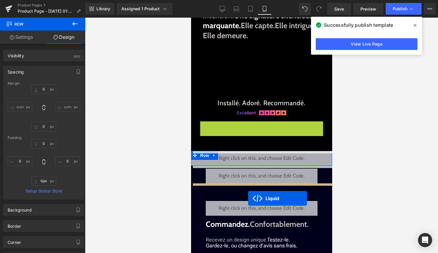
drag, startPoint x: 257, startPoint y: 127, endPoint x: 248, endPoint y: 198, distance: 71.7
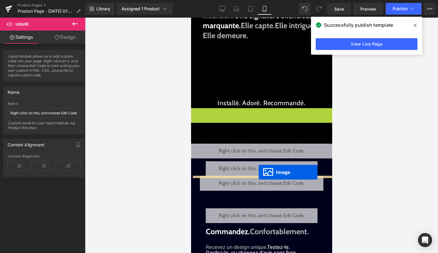
drag, startPoint x: 264, startPoint y: 113, endPoint x: 258, endPoint y: 173, distance: 60.2
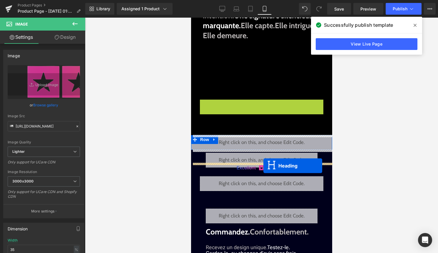
drag, startPoint x: 264, startPoint y: 103, endPoint x: 263, endPoint y: 166, distance: 62.6
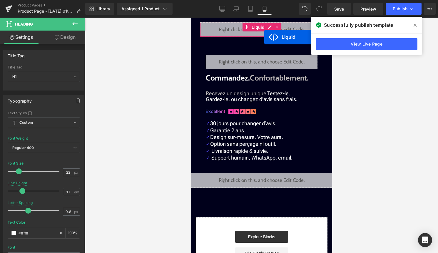
scroll to position [307, 0]
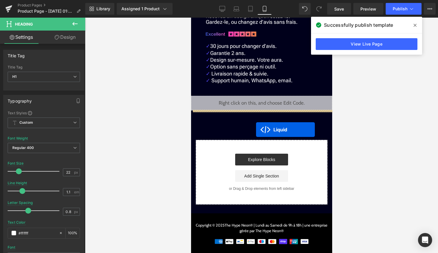
drag, startPoint x: 264, startPoint y: 27, endPoint x: 256, endPoint y: 129, distance: 102.6
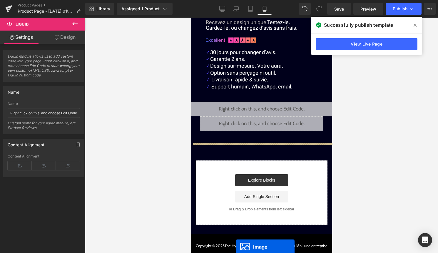
scroll to position [403, 0]
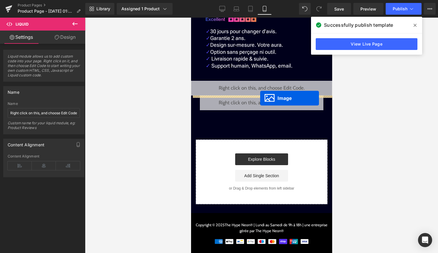
drag, startPoint x: 261, startPoint y: 50, endPoint x: 260, endPoint y: 97, distance: 47.3
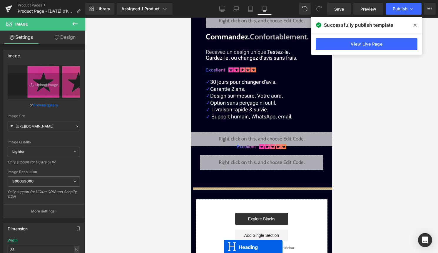
scroll to position [373, 0]
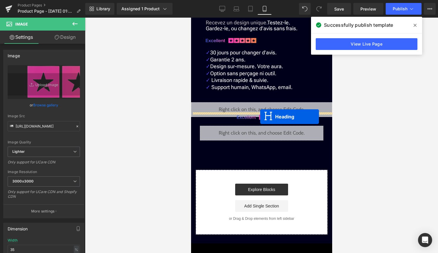
drag, startPoint x: 263, startPoint y: 73, endPoint x: 260, endPoint y: 116, distance: 43.6
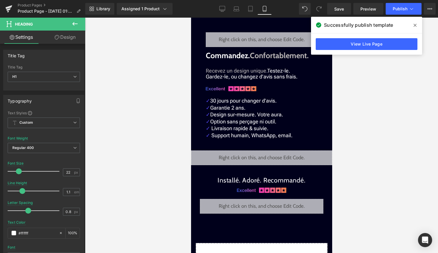
scroll to position [298, 0]
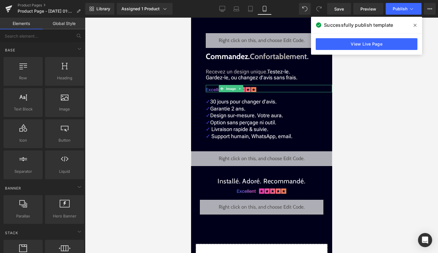
click at [325, 127] on div "Liquid Liquid Liquid Commencer Button Row Aura Infinie. Une présence qui s'impo…" at bounding box center [261, 23] width 141 height 571
click at [404, 9] on span "Publish" at bounding box center [399, 8] width 15 height 5
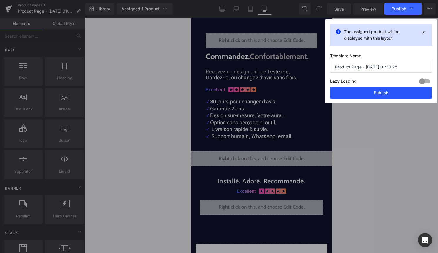
click at [374, 89] on button "Publish" at bounding box center [381, 93] width 102 height 12
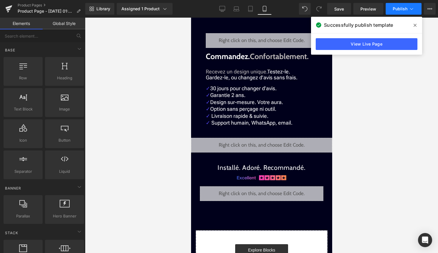
click at [404, 11] on button "Publish" at bounding box center [403, 9] width 36 height 12
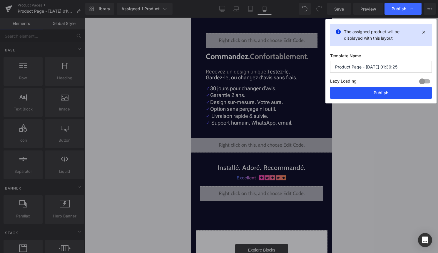
click at [365, 90] on button "Publish" at bounding box center [381, 93] width 102 height 12
